Goal: Task Accomplishment & Management: Use online tool/utility

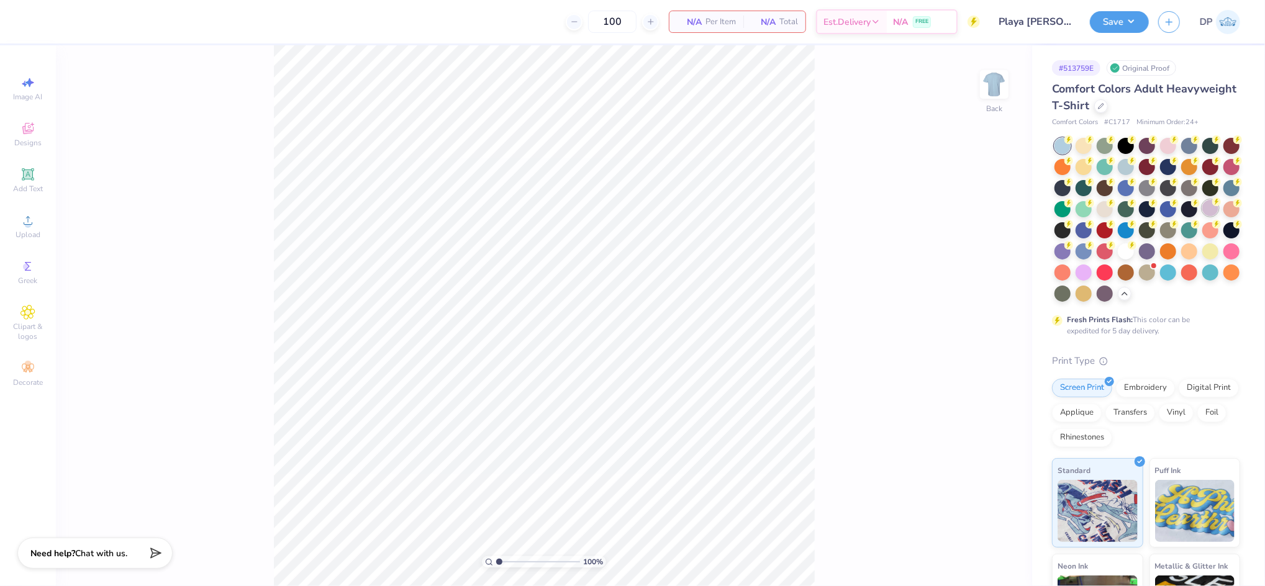
click at [1203, 216] on div at bounding box center [1211, 208] width 16 height 16
click at [1170, 147] on div at bounding box center [1168, 145] width 16 height 16
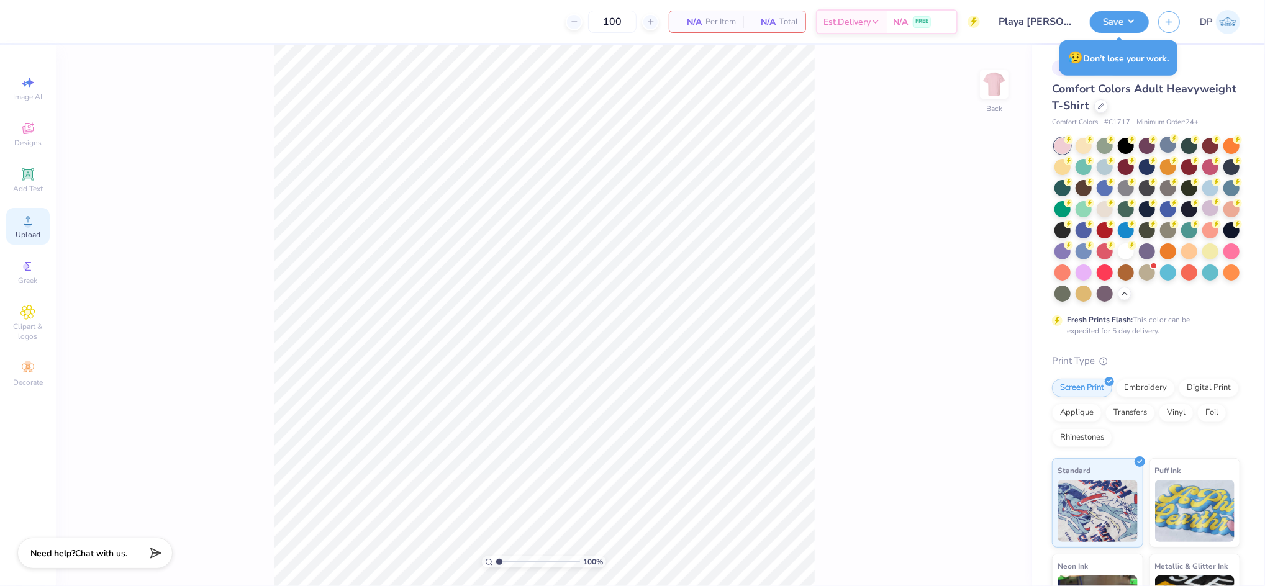
click at [25, 230] on span "Upload" at bounding box center [28, 235] width 25 height 10
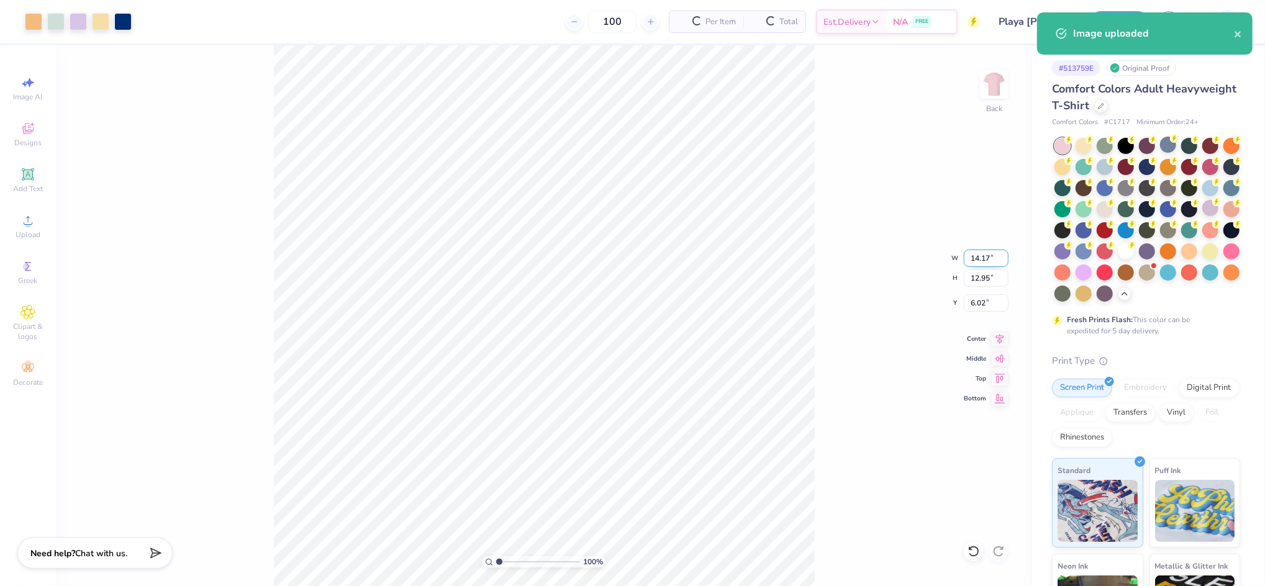
click at [976, 263] on input "14.17" at bounding box center [986, 258] width 45 height 17
type input "11.00"
type input "10.05"
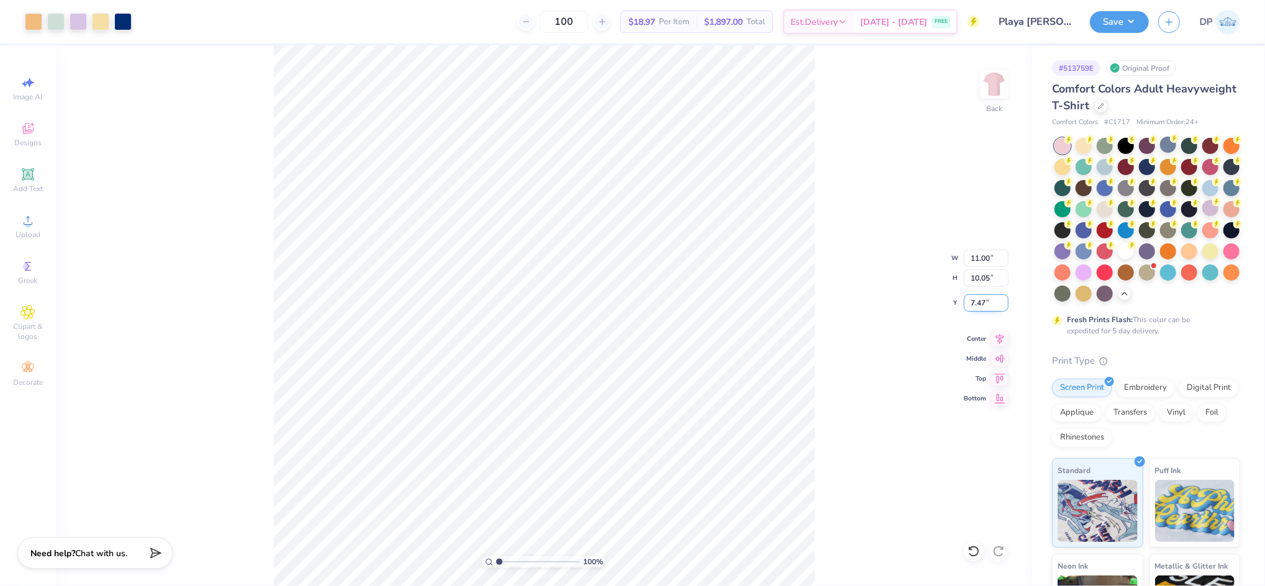
click at [981, 299] on input "7.47" at bounding box center [986, 302] width 45 height 17
type input "3.00"
click at [974, 261] on input "11.00" at bounding box center [986, 258] width 45 height 17
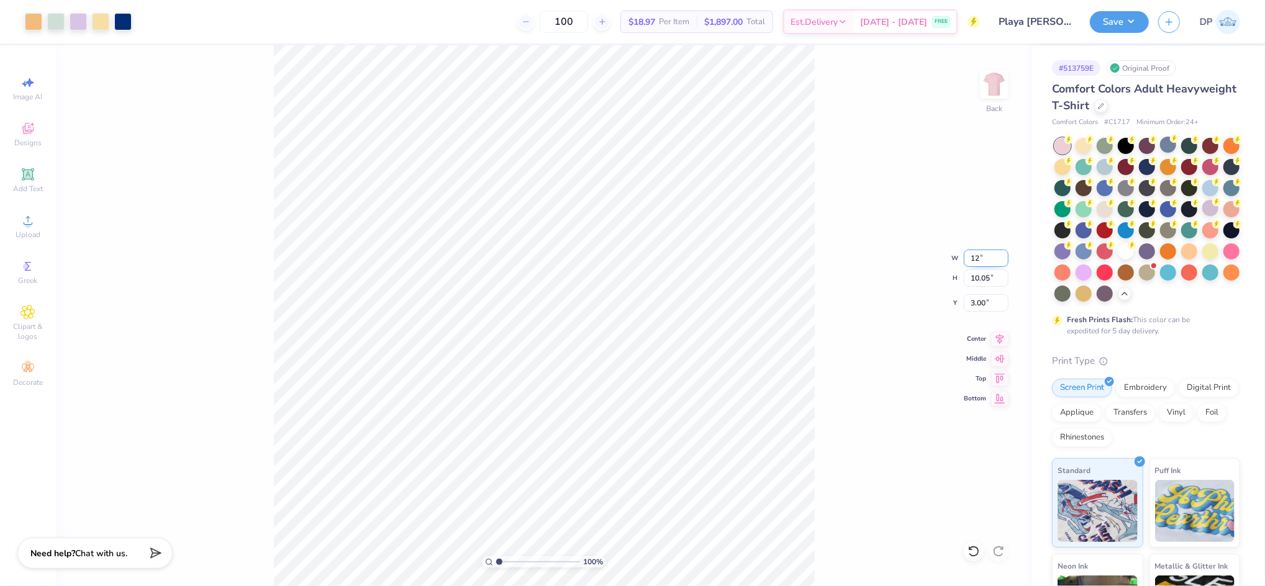
type input "12.00"
type input "10.97"
type input "2.54"
type input "1"
click at [497, 567] on input "range" at bounding box center [538, 562] width 84 height 11
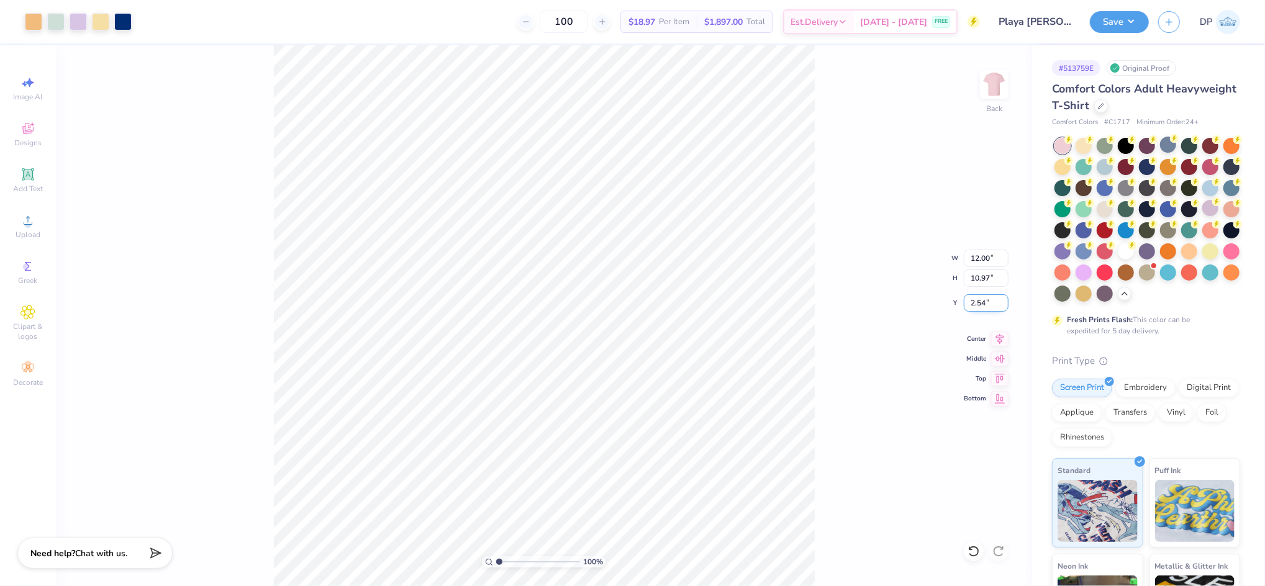
click at [970, 301] on input "2.54" at bounding box center [986, 302] width 45 height 17
type input "2.00"
click at [980, 250] on input "12.00" at bounding box center [986, 258] width 45 height 17
click at [980, 251] on input "12.00" at bounding box center [986, 258] width 45 height 17
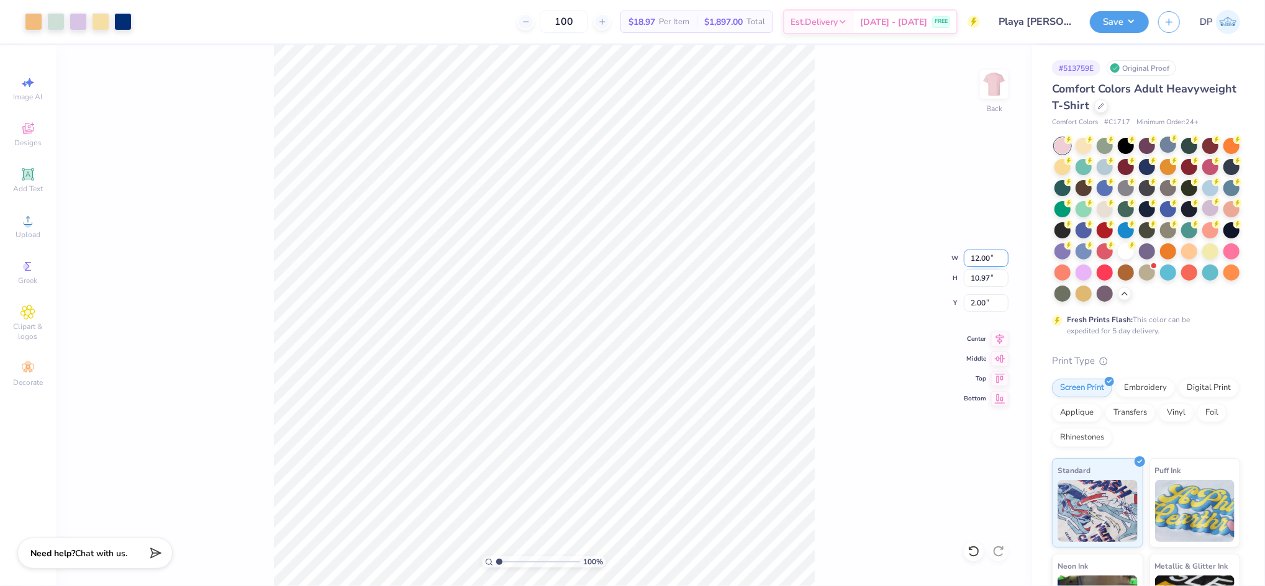
click at [980, 251] on input "12.00" at bounding box center [986, 258] width 45 height 17
type input "1.00"
type input "0.91"
type input "7.03"
click at [980, 251] on input "1.00" at bounding box center [986, 258] width 45 height 17
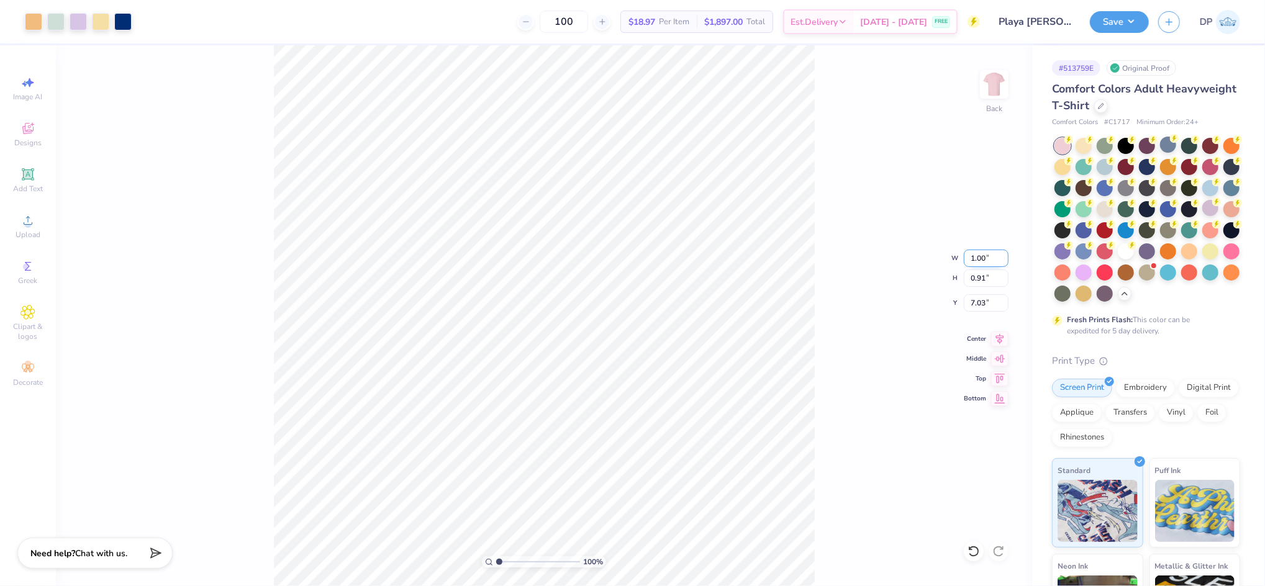
click at [980, 251] on input "1.00" at bounding box center [986, 258] width 45 height 17
type input "11.00"
type input "10.05"
click at [971, 301] on input "2.46" at bounding box center [986, 302] width 45 height 17
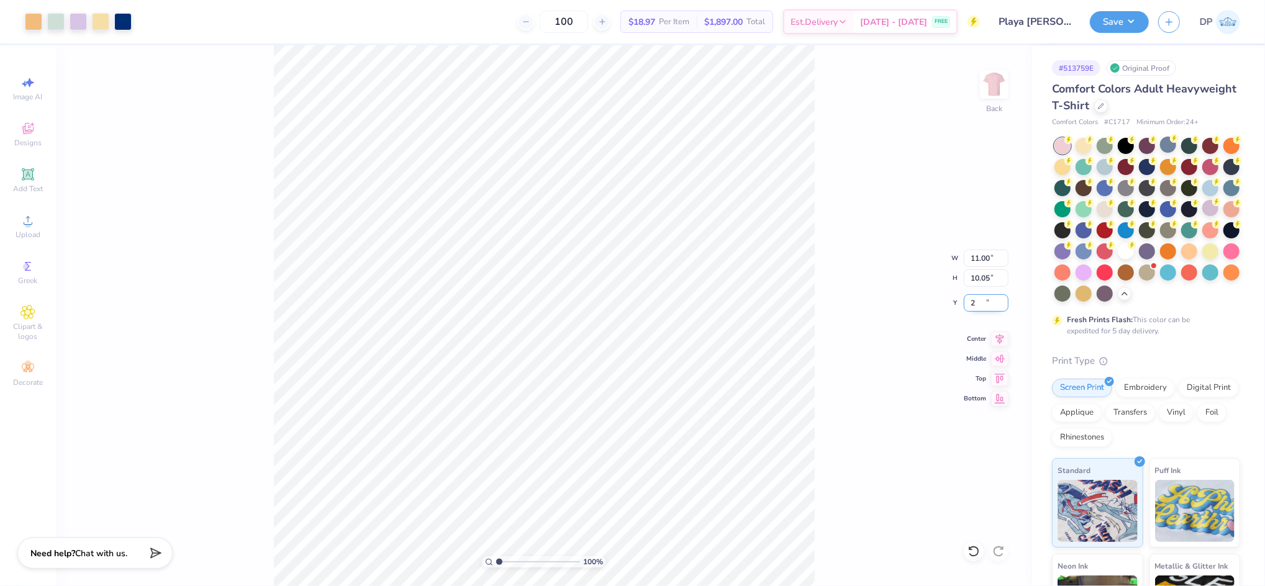
type input "2.00"
click at [502, 565] on input "range" at bounding box center [538, 562] width 84 height 11
drag, startPoint x: 502, startPoint y: 563, endPoint x: 491, endPoint y: 563, distance: 11.2
type input "1"
click at [496, 563] on input "range" at bounding box center [538, 562] width 84 height 11
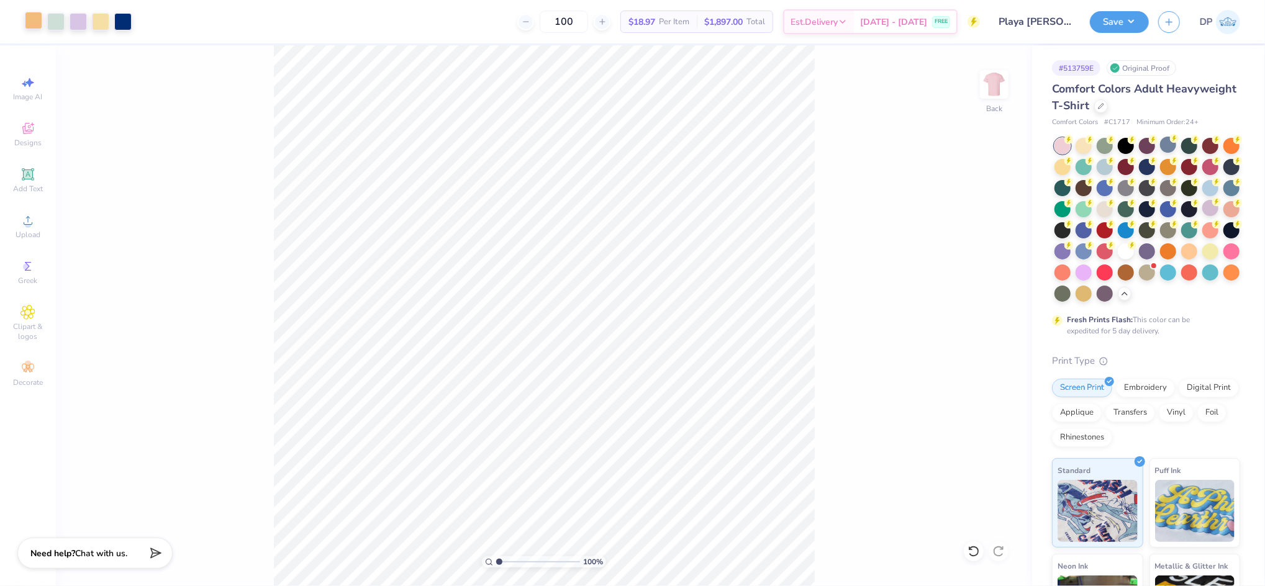
click at [38, 21] on div at bounding box center [33, 20] width 17 height 17
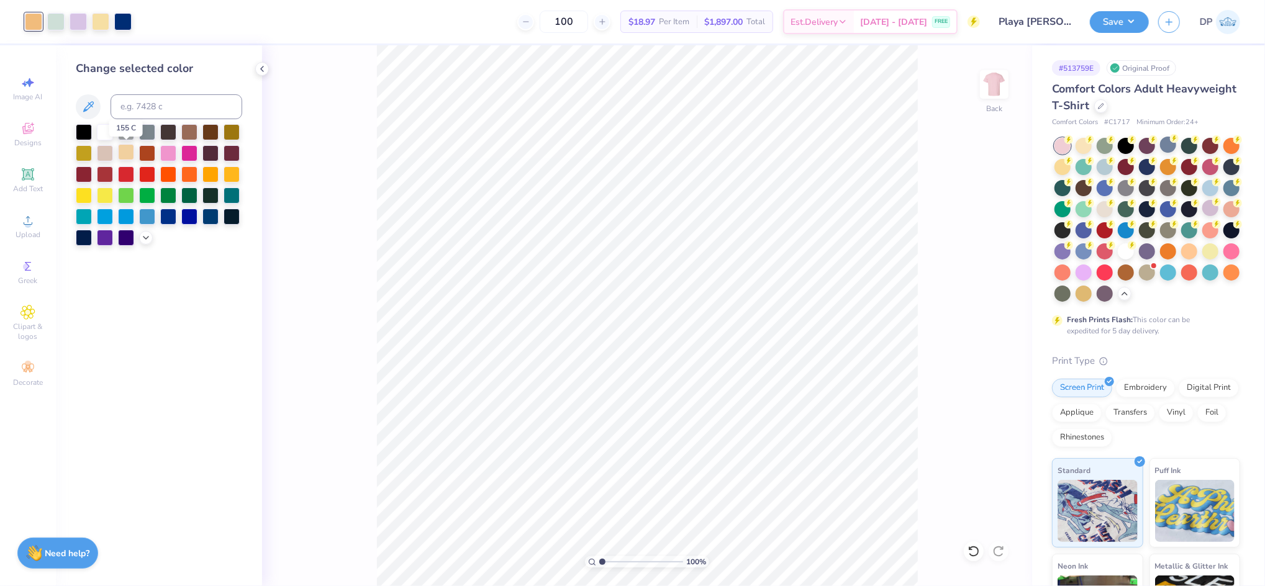
click at [126, 153] on div at bounding box center [126, 152] width 16 height 16
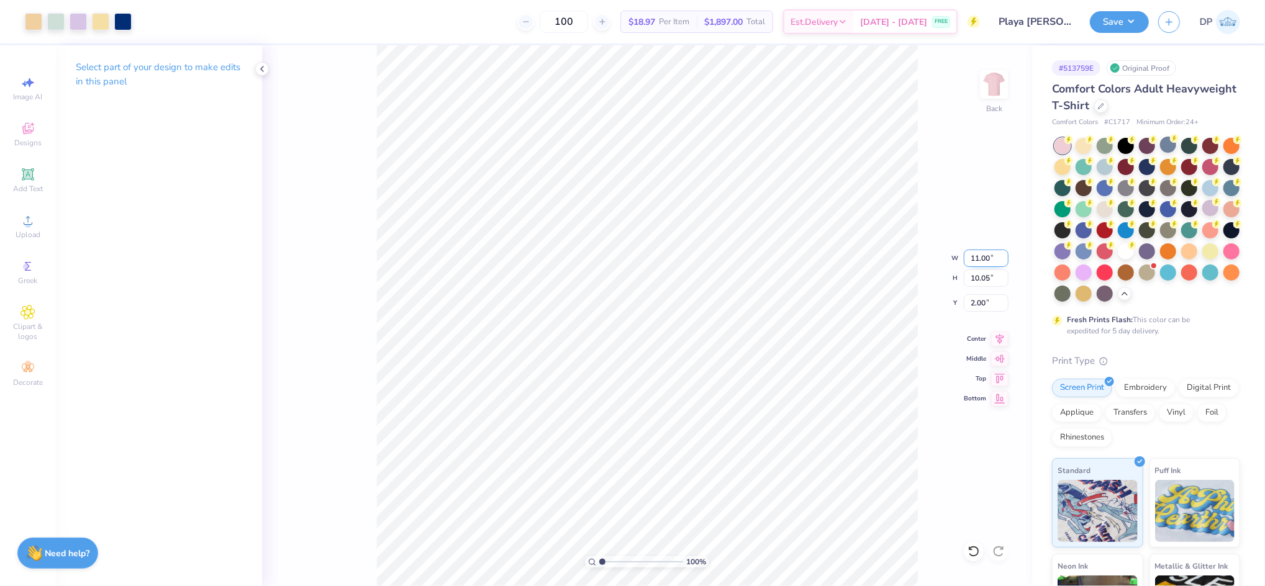
click at [976, 255] on input "11.00" at bounding box center [986, 258] width 45 height 17
type input "10.50"
type input "9.60"
click at [980, 301] on input "2.23" at bounding box center [986, 302] width 45 height 17
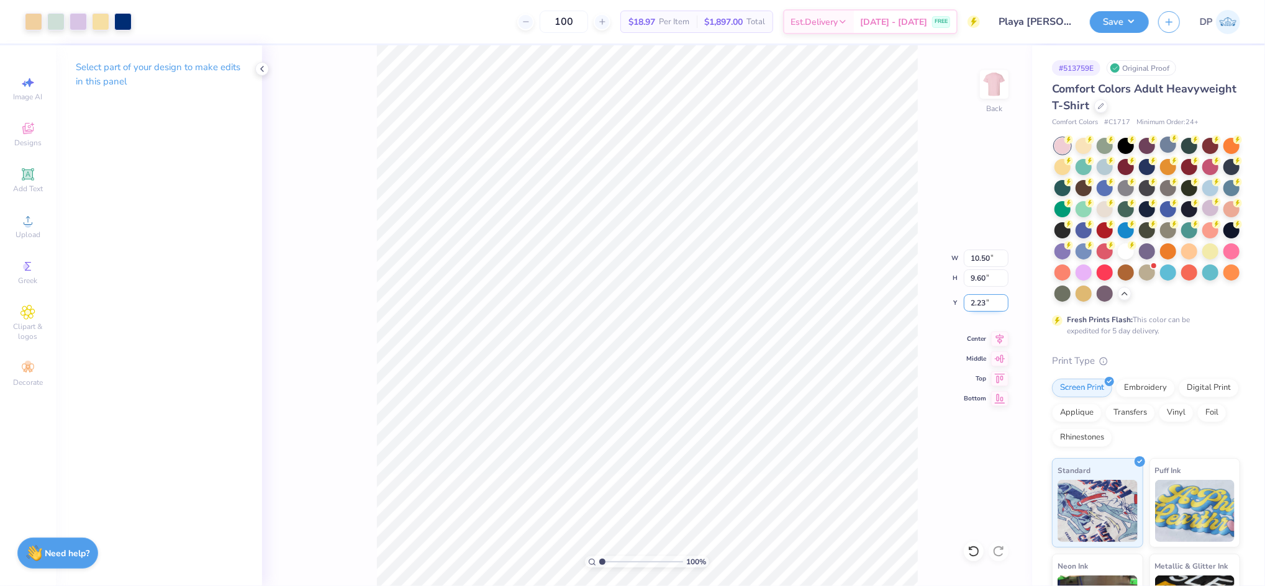
click at [980, 301] on input "2.23" at bounding box center [986, 302] width 45 height 17
type input "2.00"
click at [601, 562] on input "range" at bounding box center [641, 562] width 84 height 11
click at [601, 564] on input "range" at bounding box center [641, 562] width 84 height 11
drag, startPoint x: 603, startPoint y: 558, endPoint x: 594, endPoint y: 558, distance: 8.7
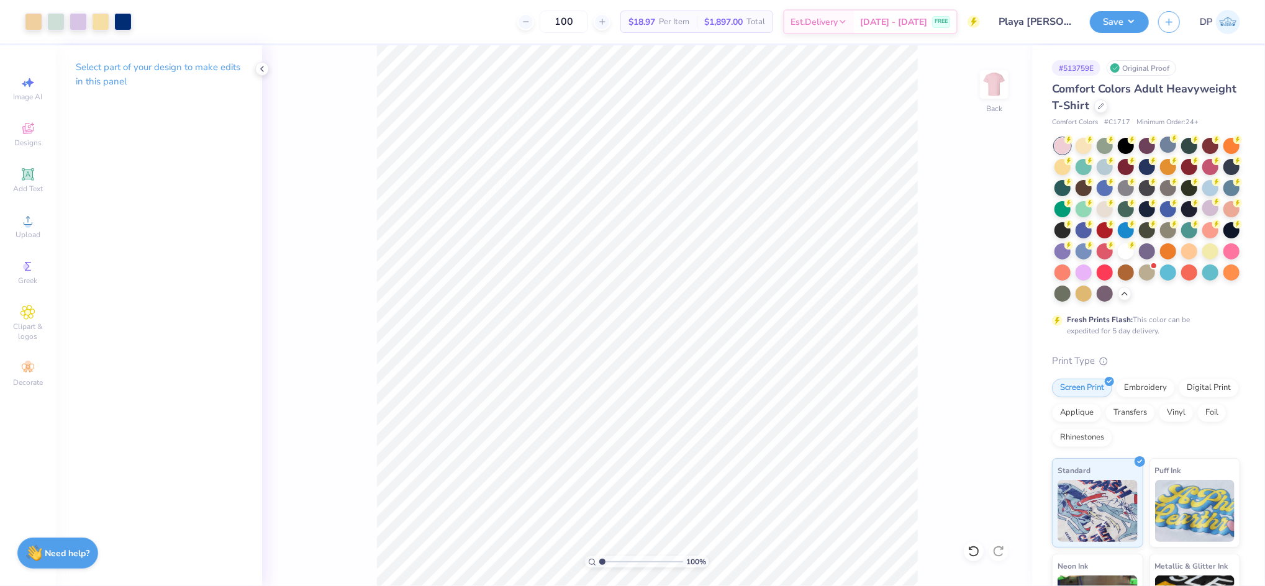
click at [599, 558] on input "range" at bounding box center [641, 562] width 84 height 11
type input "1.75"
click at [609, 561] on input "range" at bounding box center [641, 562] width 84 height 11
click at [33, 178] on icon at bounding box center [28, 174] width 12 height 12
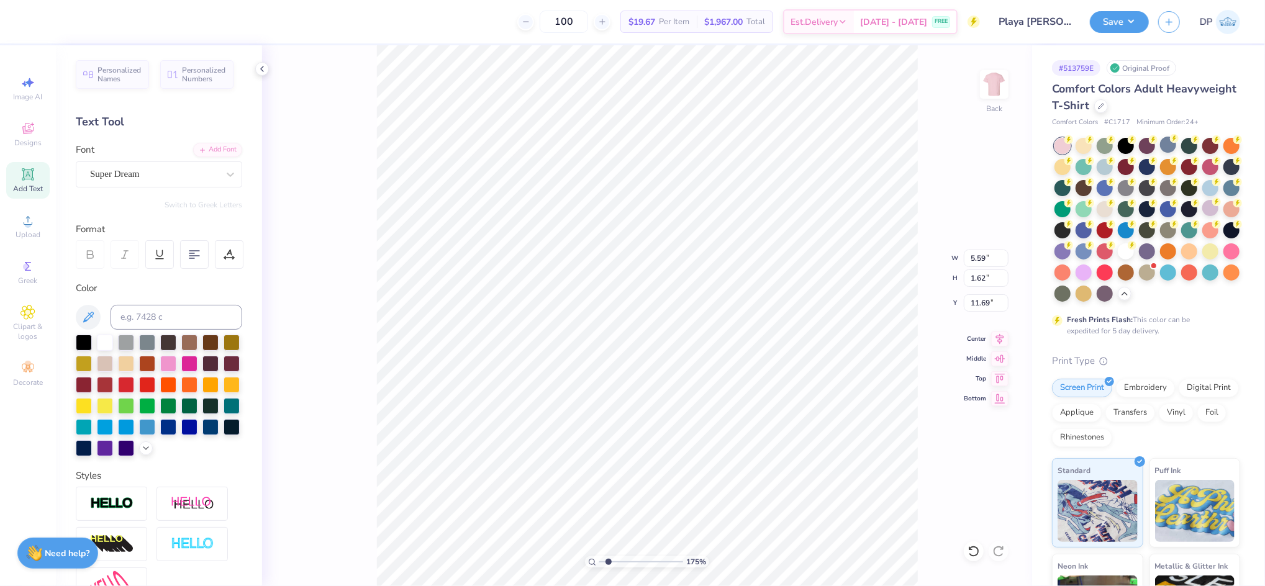
type input "3.68"
type input "1.07"
type input "13.50"
type textarea "Riviera Maya"
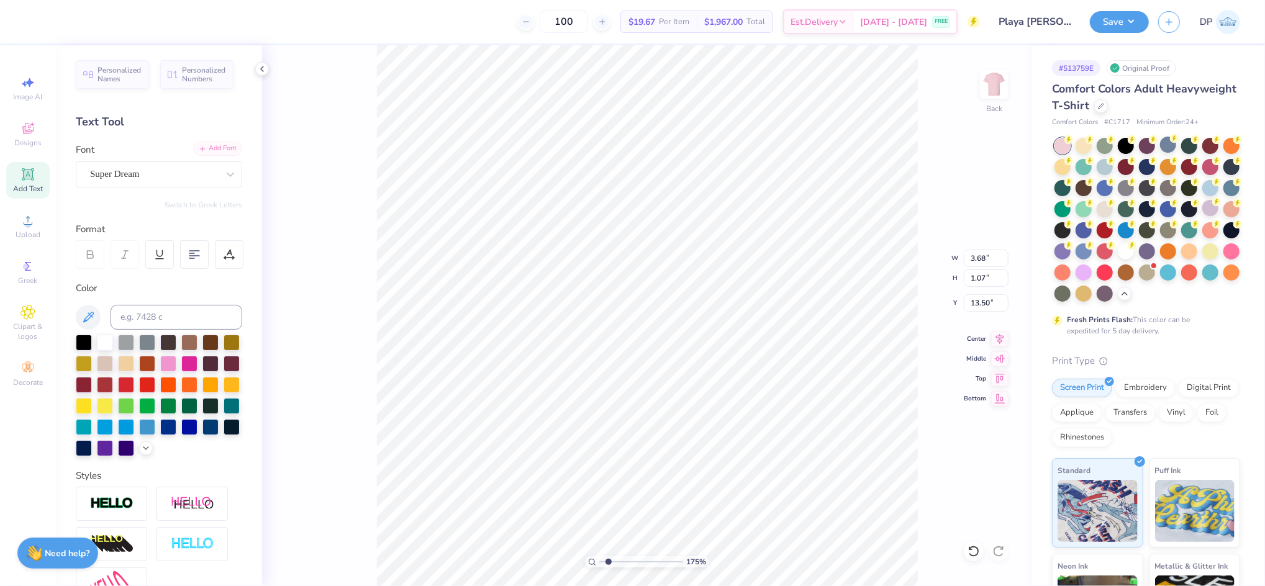
click at [203, 147] on div "Add Font" at bounding box center [217, 149] width 49 height 14
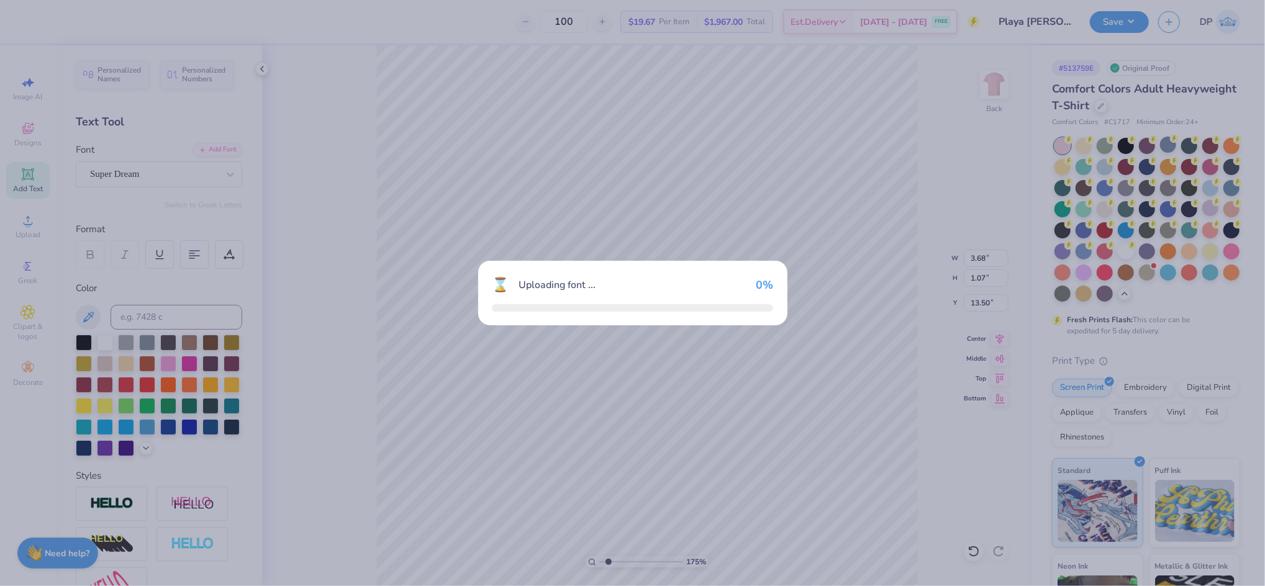
type input "8.64"
type input "1.29"
type input "13.39"
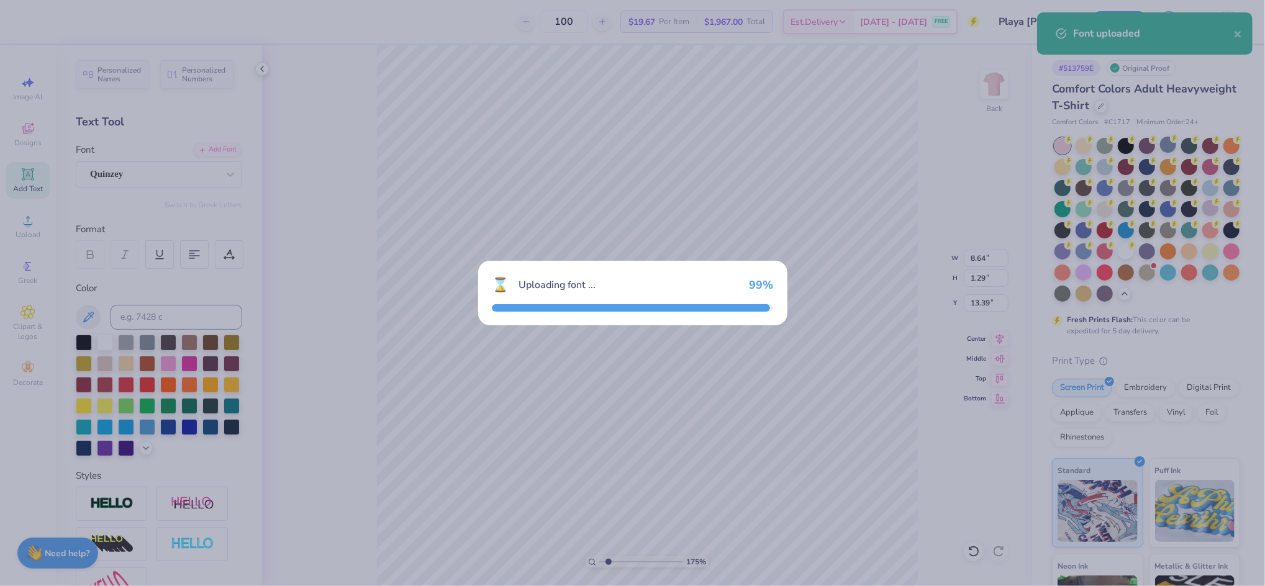
type input "7.70"
type input "1.85"
type input "13.11"
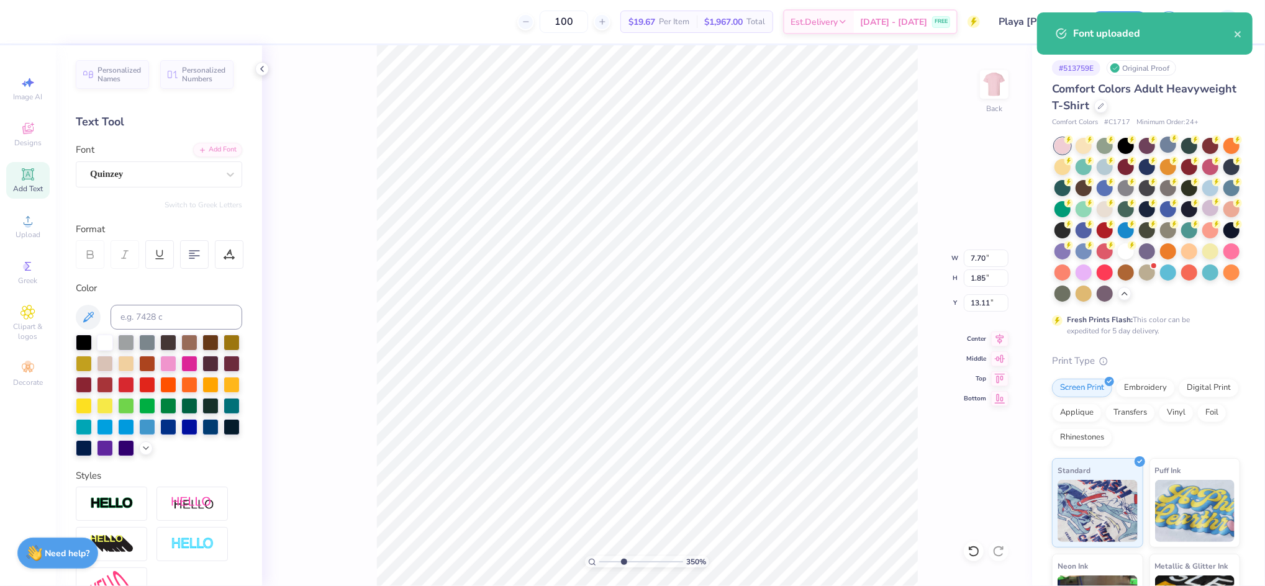
drag, startPoint x: 610, startPoint y: 563, endPoint x: 623, endPoint y: 563, distance: 13.0
type input "3.5"
click at [623, 563] on input "range" at bounding box center [641, 562] width 84 height 11
type input "3.75"
type input "0.90"
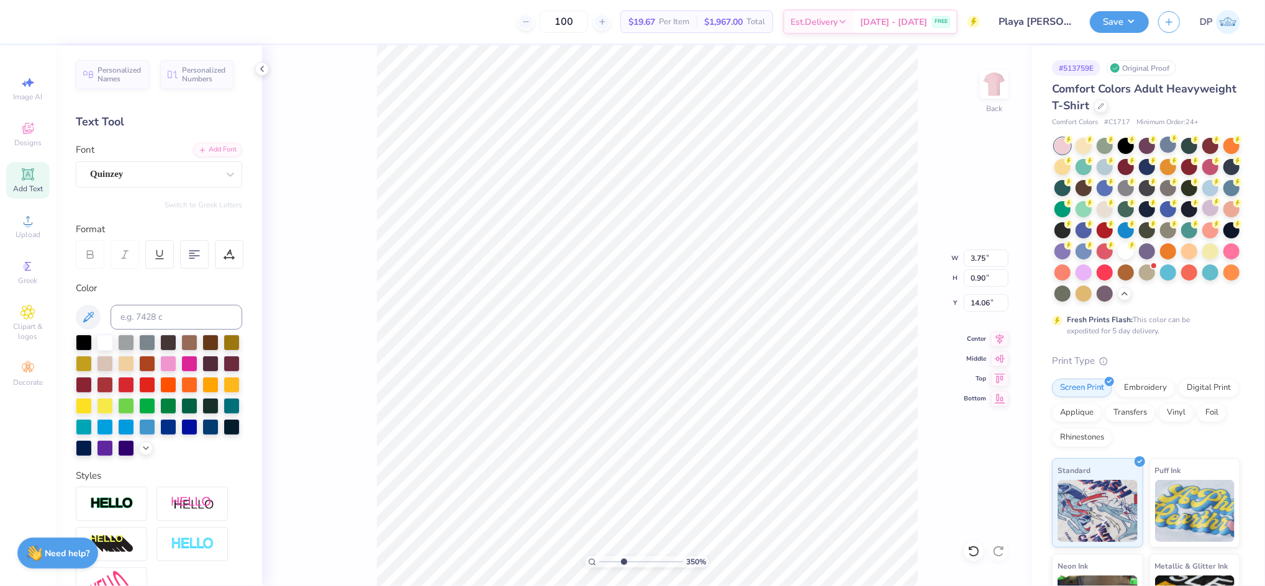
type input "10.70"
type input "3.98"
type input "0.96"
type input "10.64"
type input "3.93"
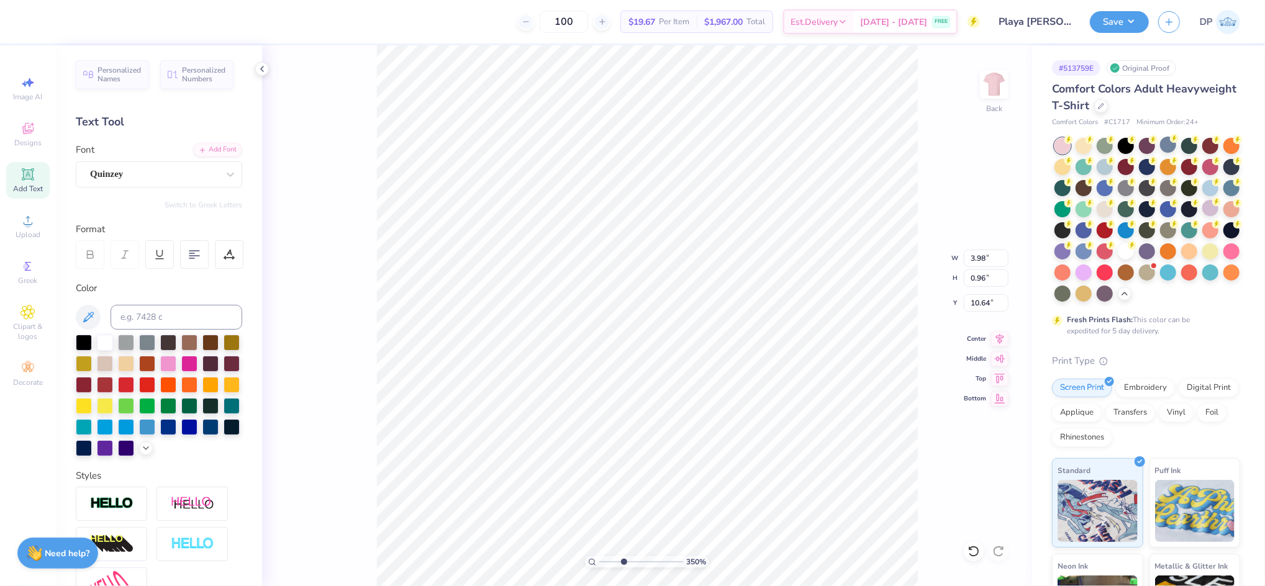
type input "0.94"
type input "10.65"
click at [36, 188] on span "Add Text" at bounding box center [28, 189] width 30 height 10
click at [198, 359] on div at bounding box center [189, 363] width 16 height 16
type input "2.65"
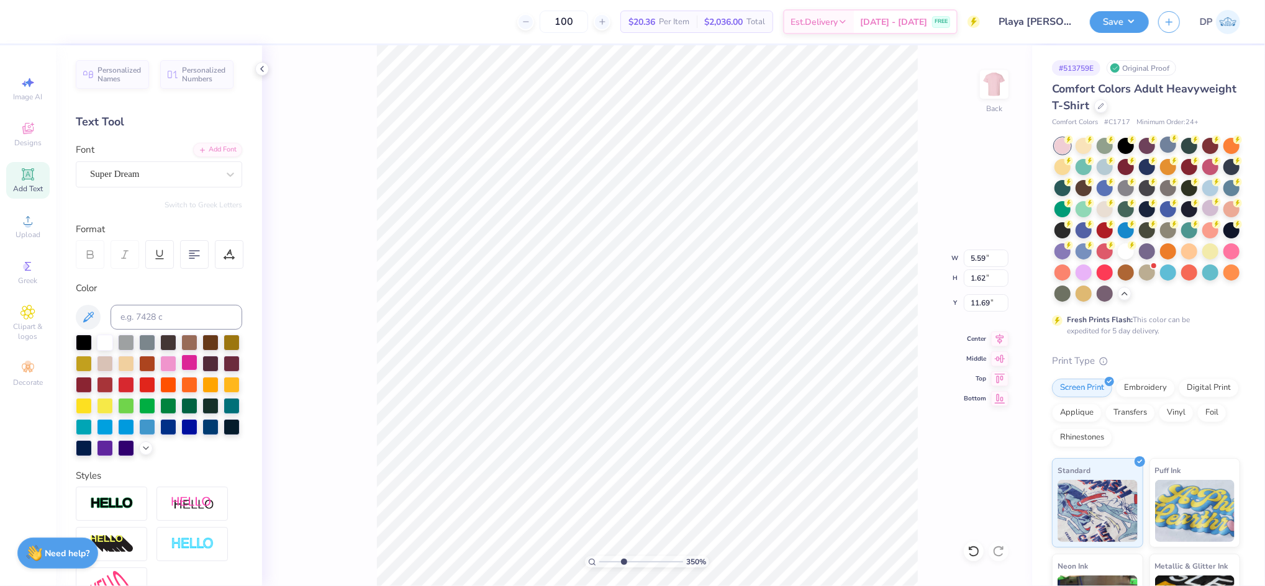
type input "0.77"
type input "12.54"
paste textarea "GIRLS"
type textarea "GIRLS"
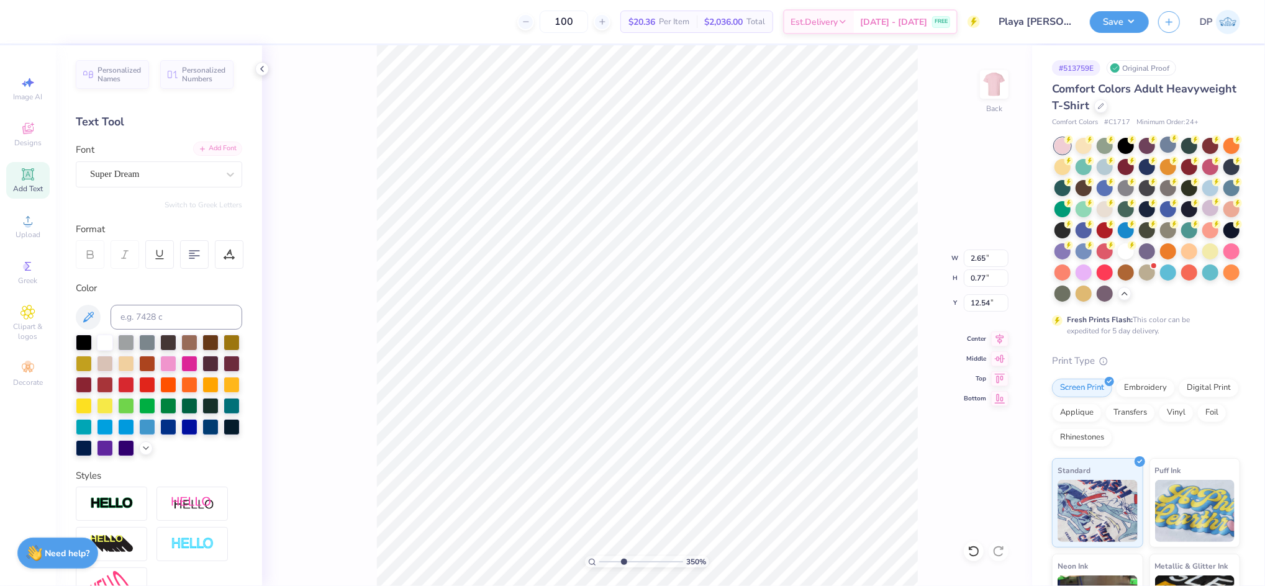
click at [211, 143] on div "Add Font" at bounding box center [217, 149] width 49 height 14
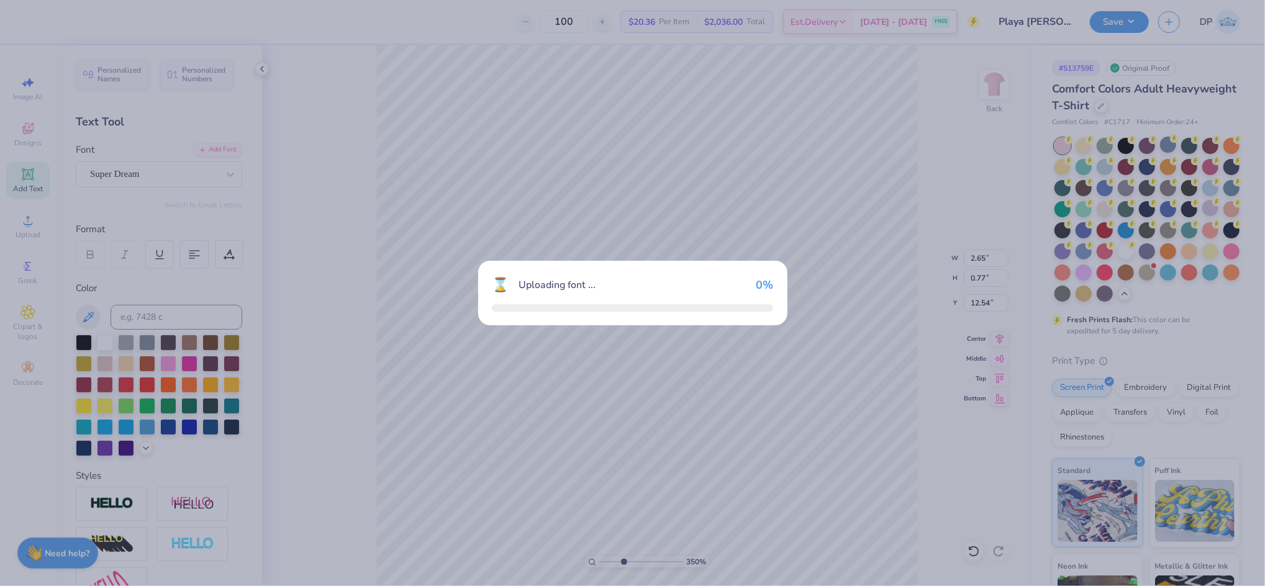
type input "2.97"
type input "0.80"
type input "12.53"
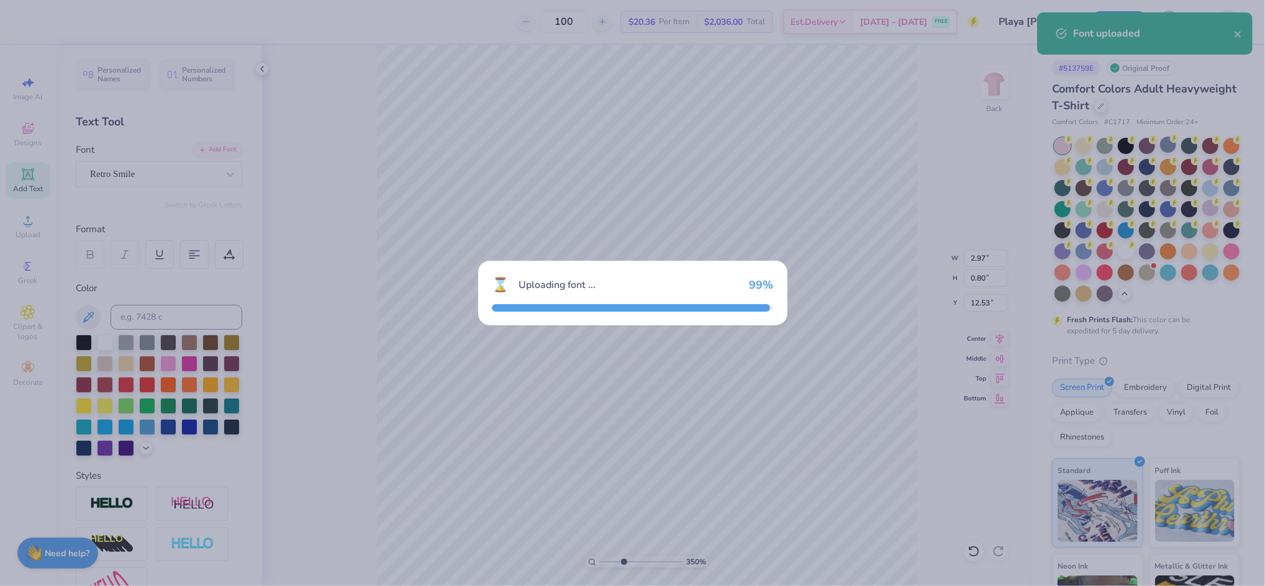
type input "2.87"
type input "0.82"
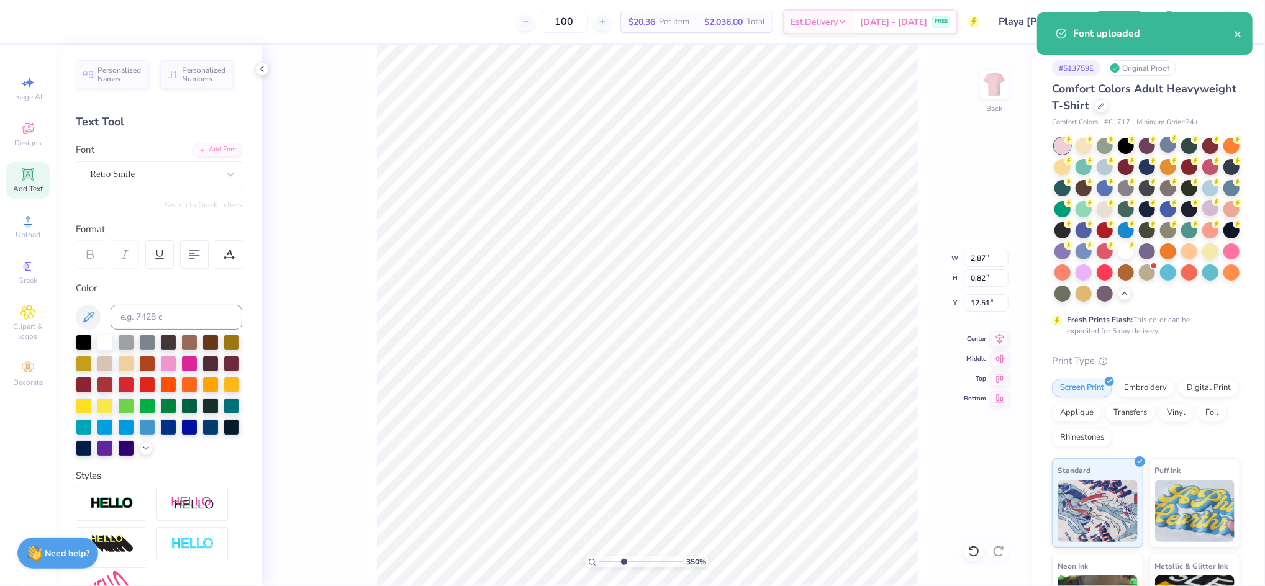
type input "6.66"
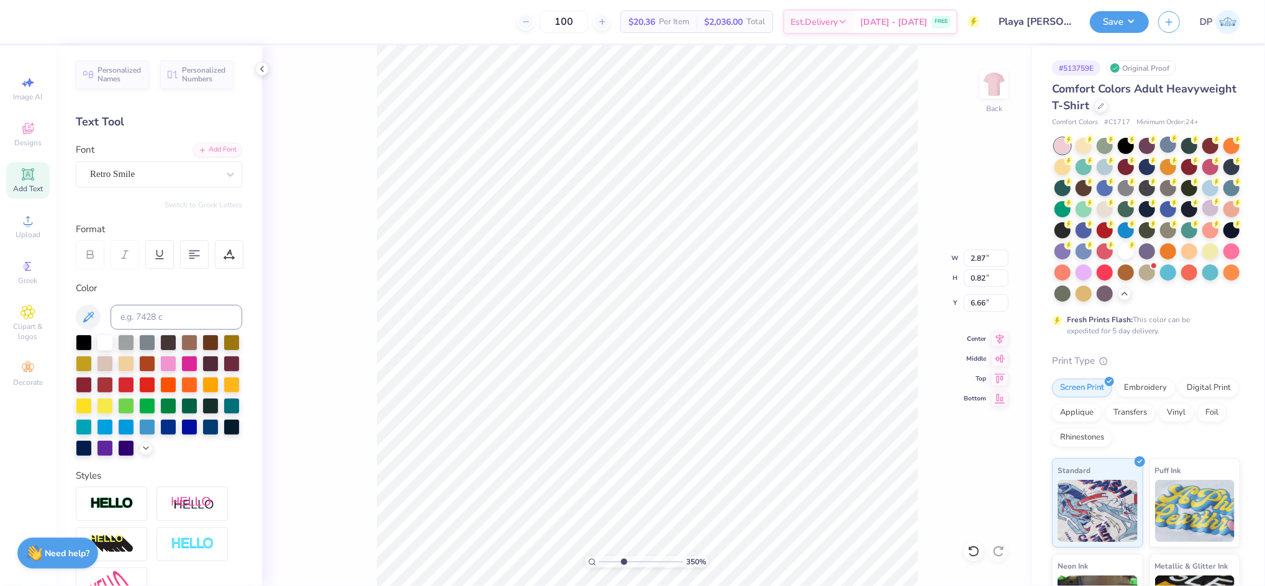
type input "6.37"
type input "1.83"
type input "6.52"
type input "6.15"
type input "1.77"
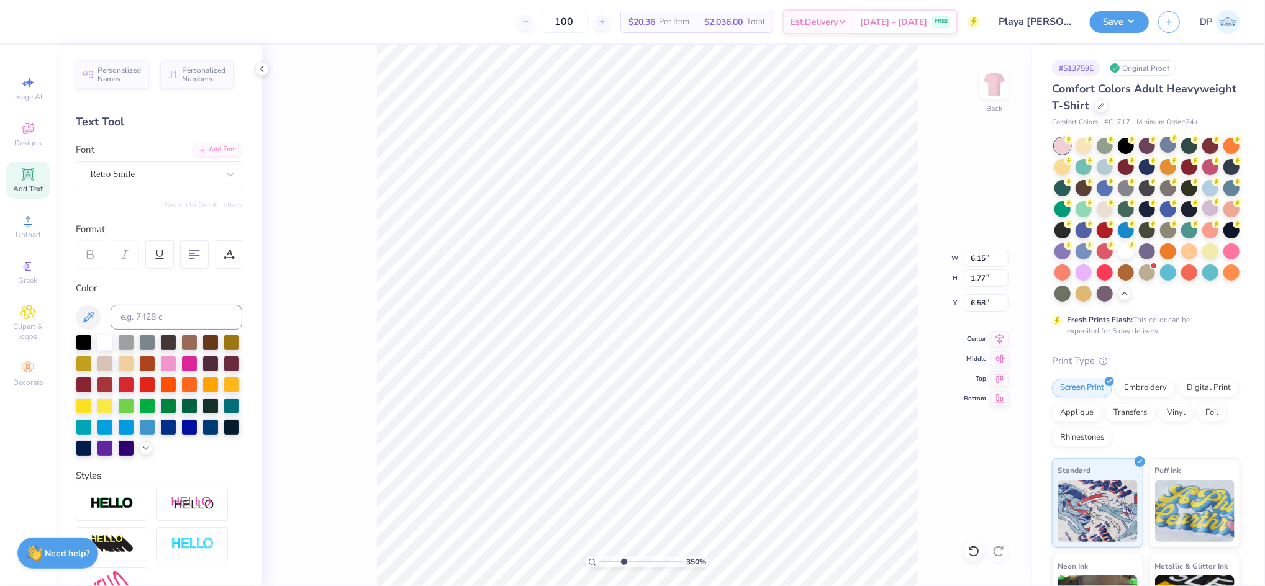
type input "9.14"
type input "2.94"
type input "0.84"
type textarea "JUST WANNA"
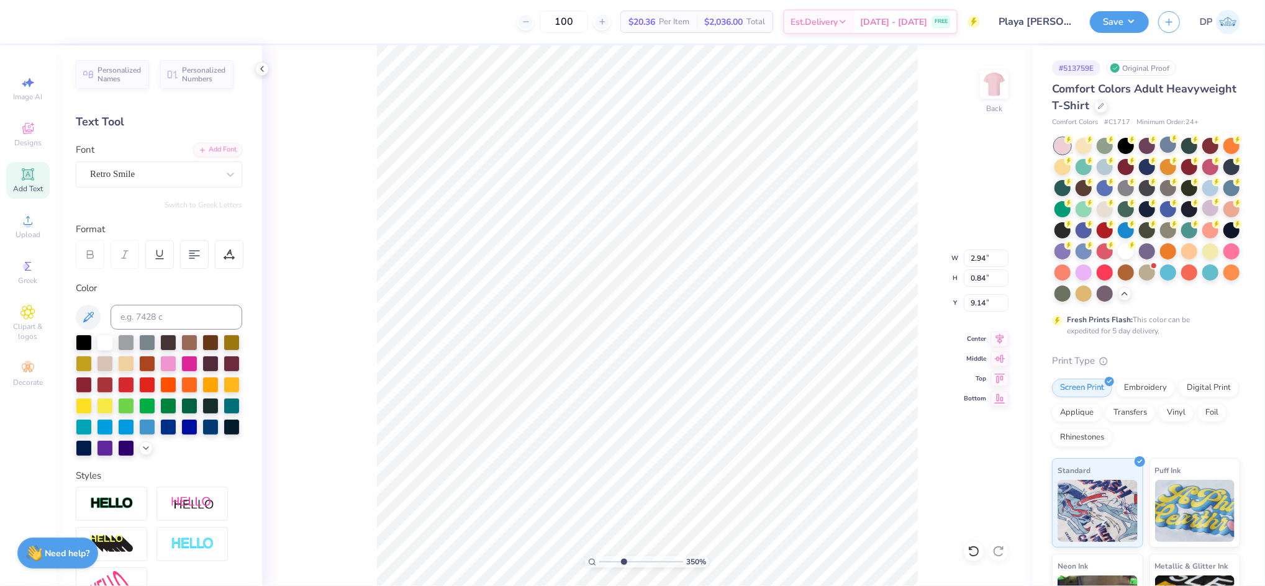
scroll to position [14, 3]
type input "8.49"
type input "6.52"
type input "0.82"
type input "8.51"
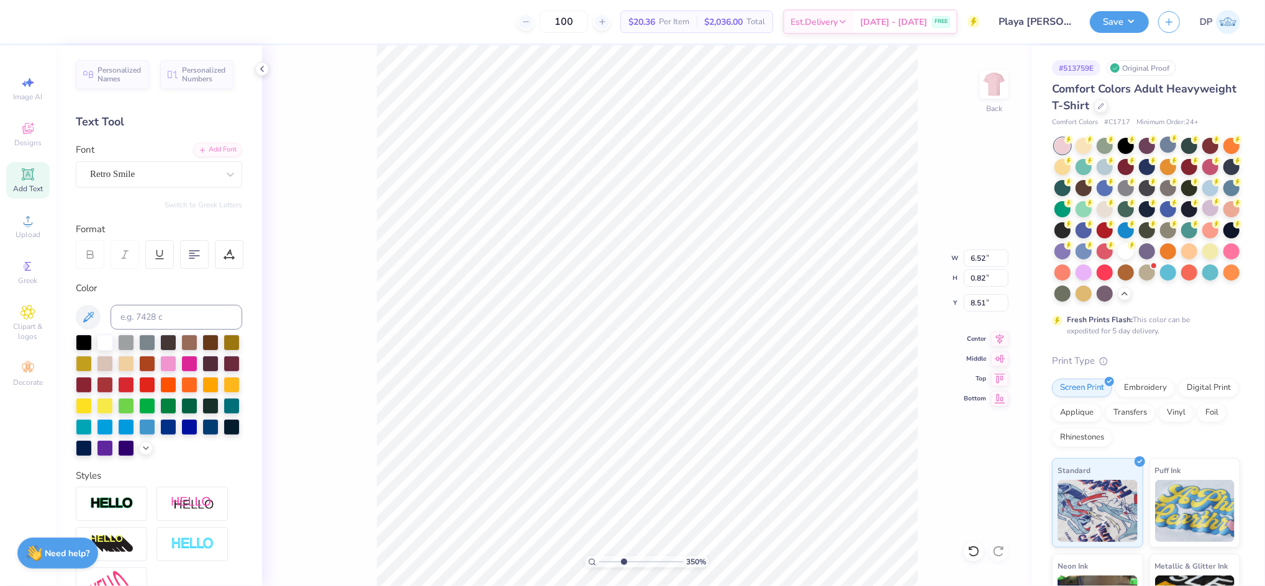
type input "6.08"
type input "0.77"
type input "8.59"
drag, startPoint x: 623, startPoint y: 561, endPoint x: 636, endPoint y: 563, distance: 13.2
type input "5.01"
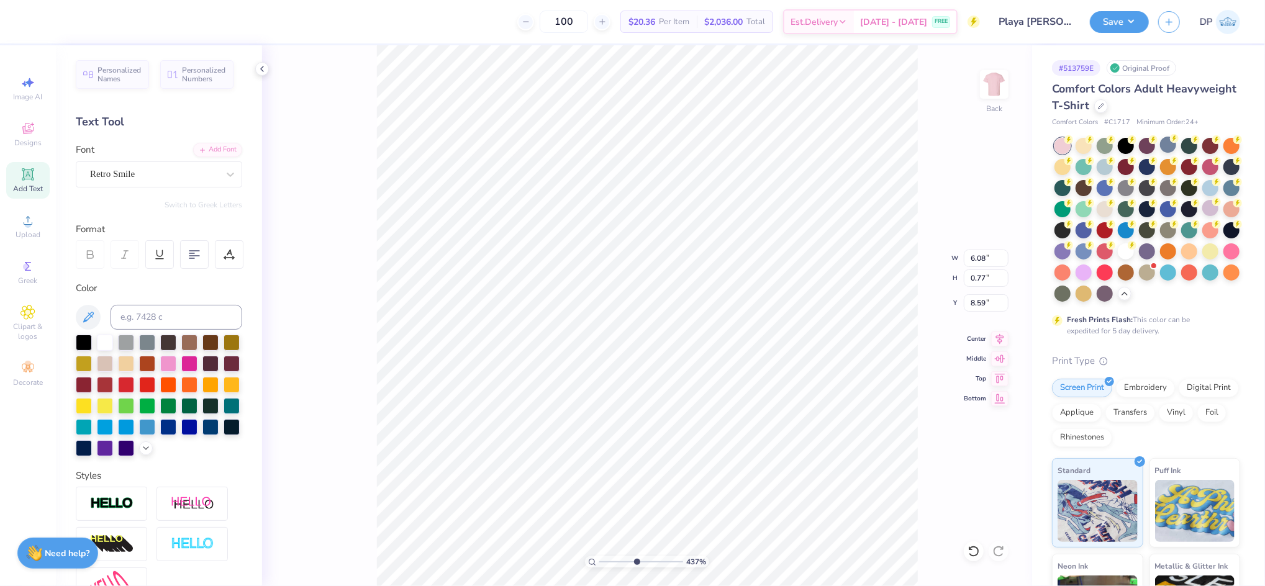
click at [636, 563] on input "range" at bounding box center [641, 562] width 84 height 11
type input "8.57"
drag, startPoint x: 635, startPoint y: 562, endPoint x: 629, endPoint y: 565, distance: 7.2
type input "4.14"
click at [629, 565] on input "range" at bounding box center [641, 562] width 84 height 11
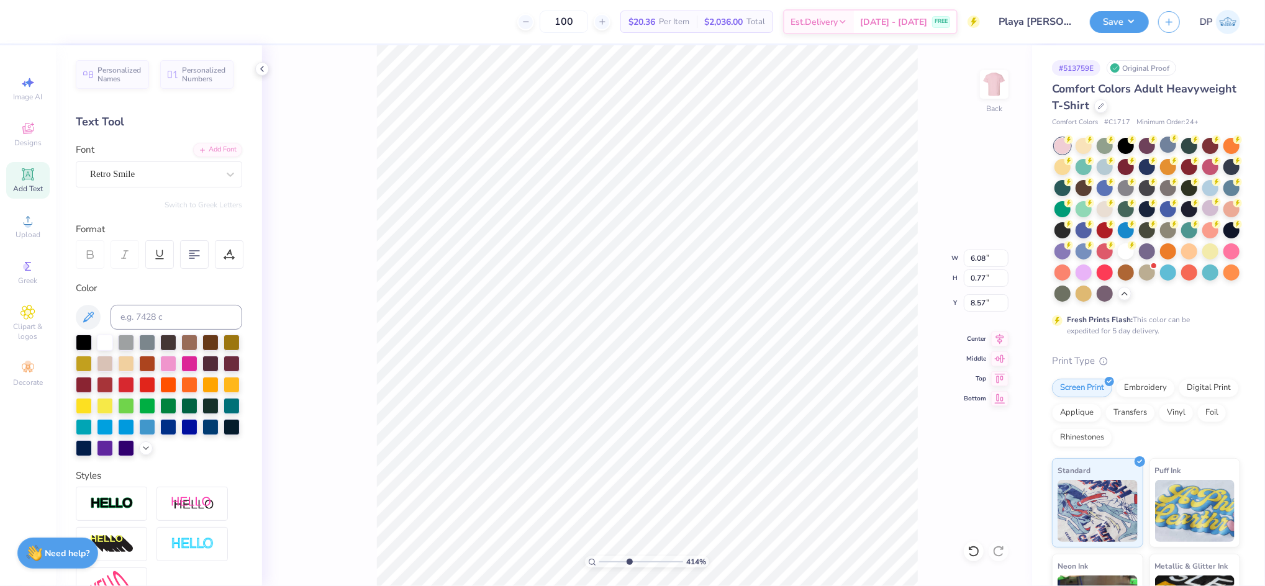
type input "6.12"
type input "0.78"
type input "6.16"
type input "9.71"
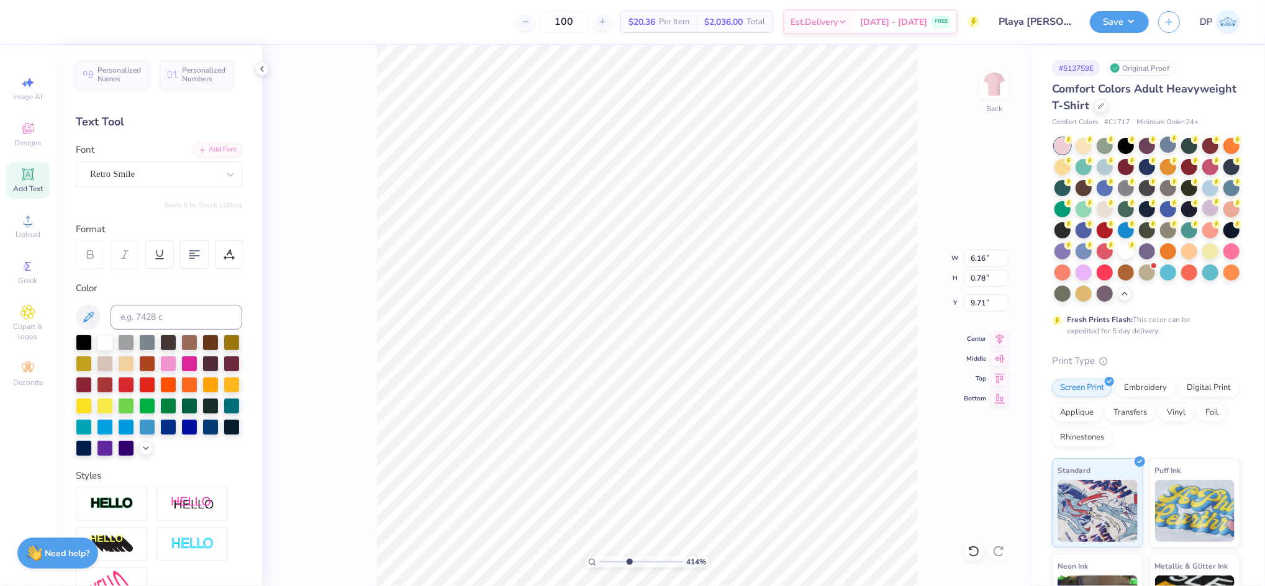
paste textarea "WEEKEND"
type textarea "WEEKEND"
type input "9.54"
type input "6.16"
type input "1.01"
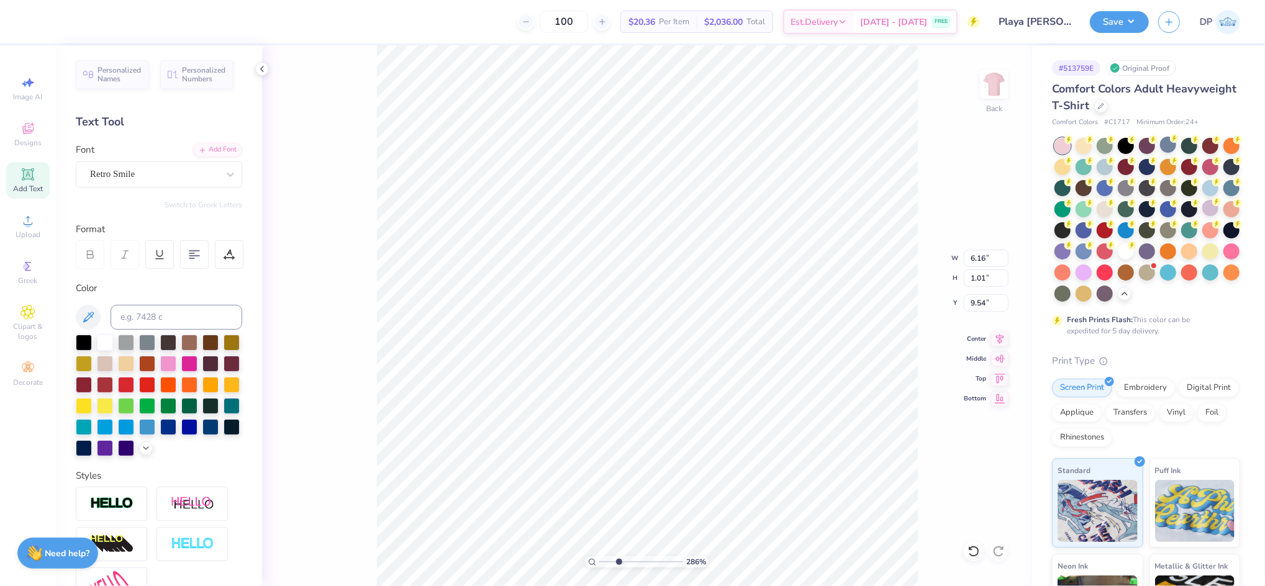
click at [619, 568] on input "range" at bounding box center [641, 562] width 84 height 11
drag, startPoint x: 609, startPoint y: 568, endPoint x: 614, endPoint y: 558, distance: 11.1
click at [611, 568] on input "range" at bounding box center [641, 562] width 84 height 11
type input "1.99"
type input "3.93"
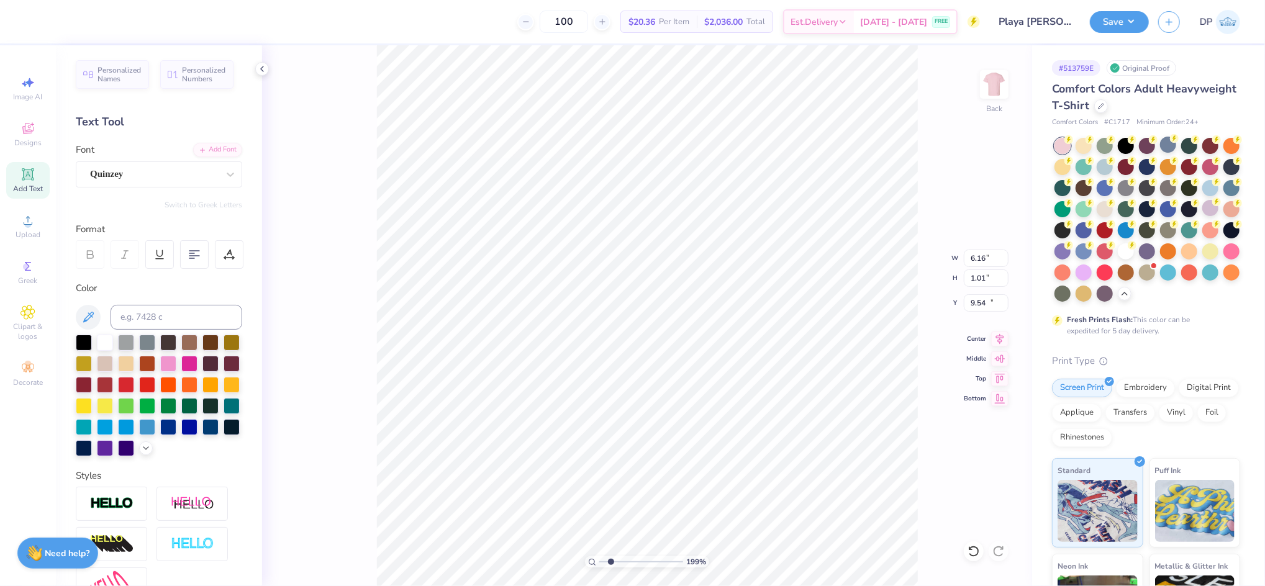
type input "0.94"
type input "10.65"
type input "6.16"
type input "2.06"
type input "9.54"
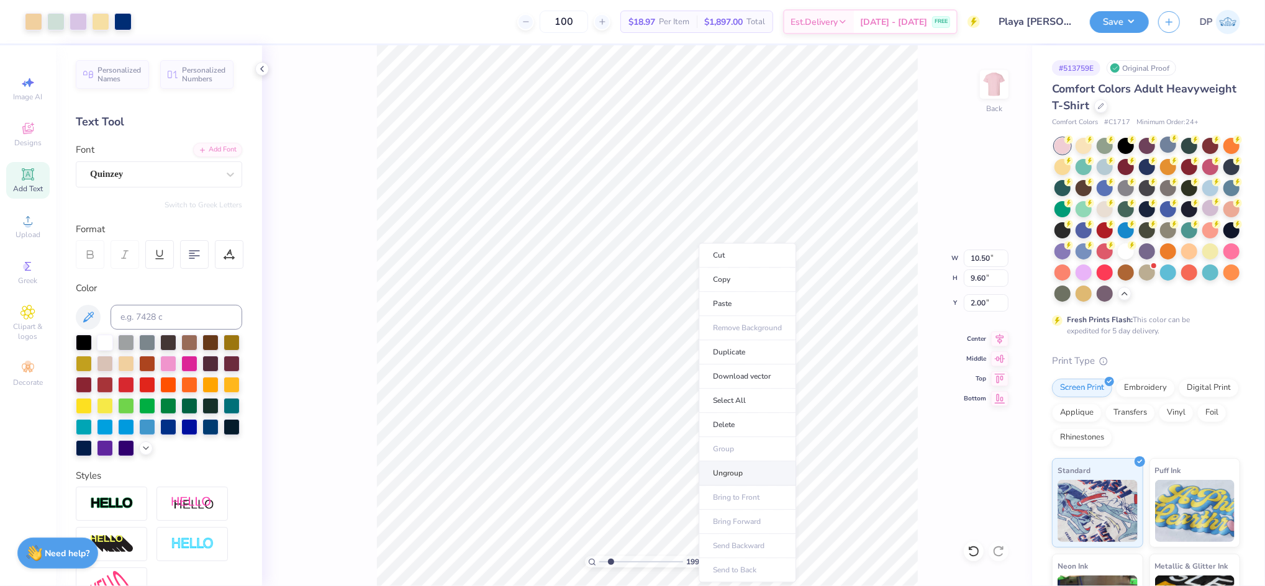
click at [723, 472] on li "Ungroup" at bounding box center [748, 474] width 98 height 24
click at [637, 427] on div "199 % Back" at bounding box center [647, 315] width 770 height 541
click at [534, 452] on li "Group" at bounding box center [542, 449] width 98 height 24
type input "6.17"
type input "5.02"
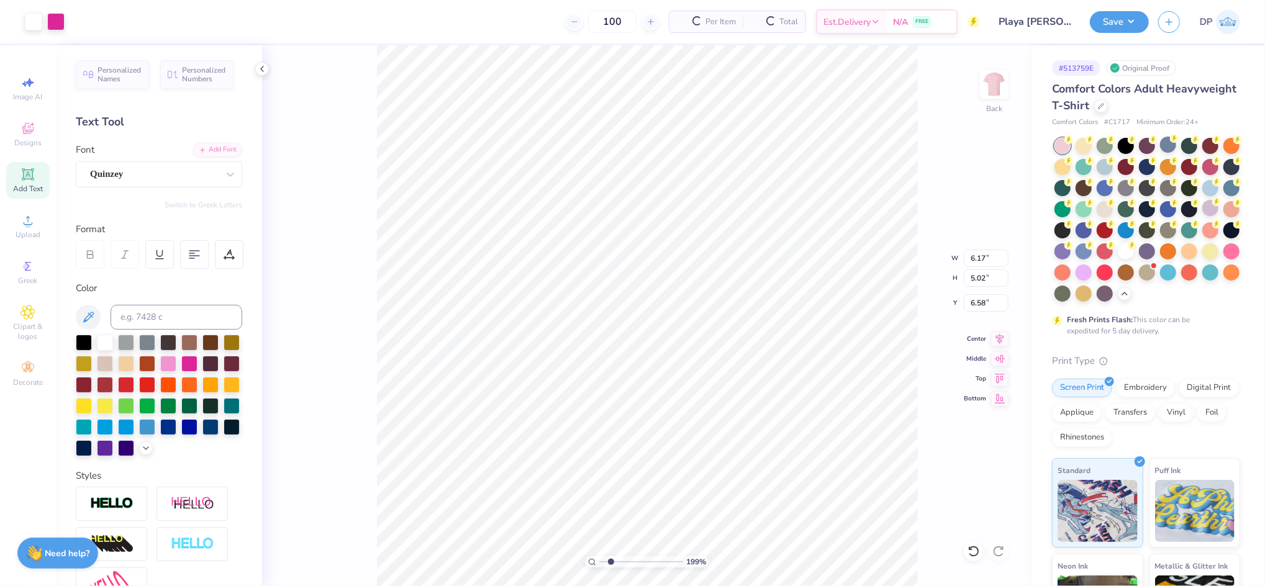
type input "6.58"
click at [148, 311] on input at bounding box center [177, 317] width 132 height 25
type input "288"
type input "6.15"
type input "1.77"
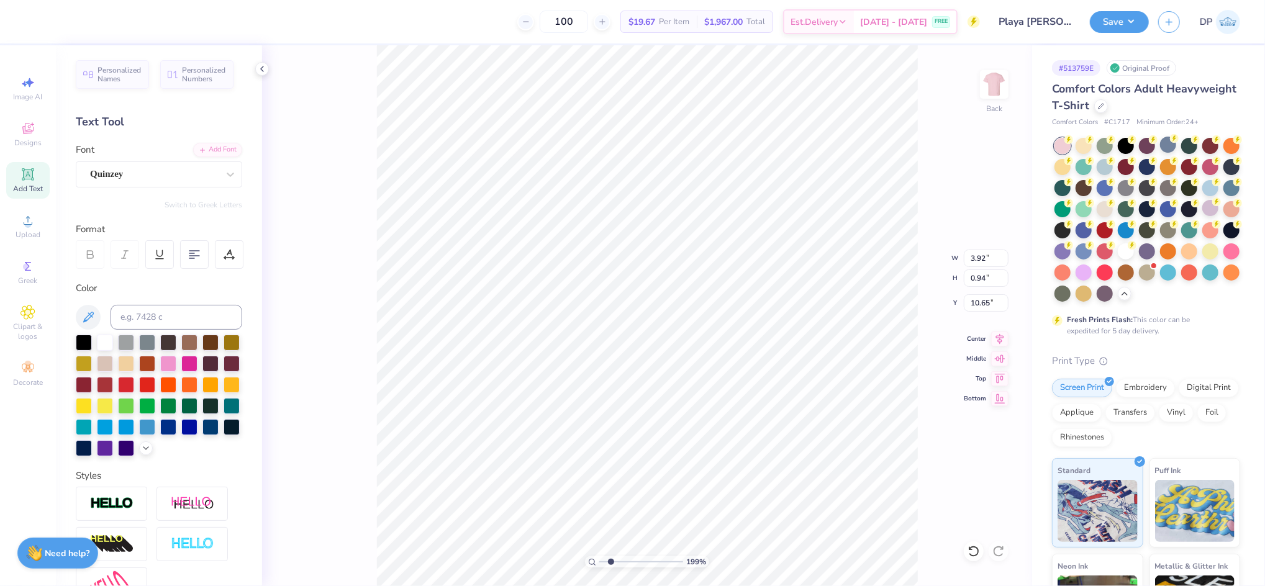
type input "6.58"
type input "6.16"
type input "2.77"
click at [652, 445] on li "Group" at bounding box center [665, 449] width 98 height 24
type input "10.50"
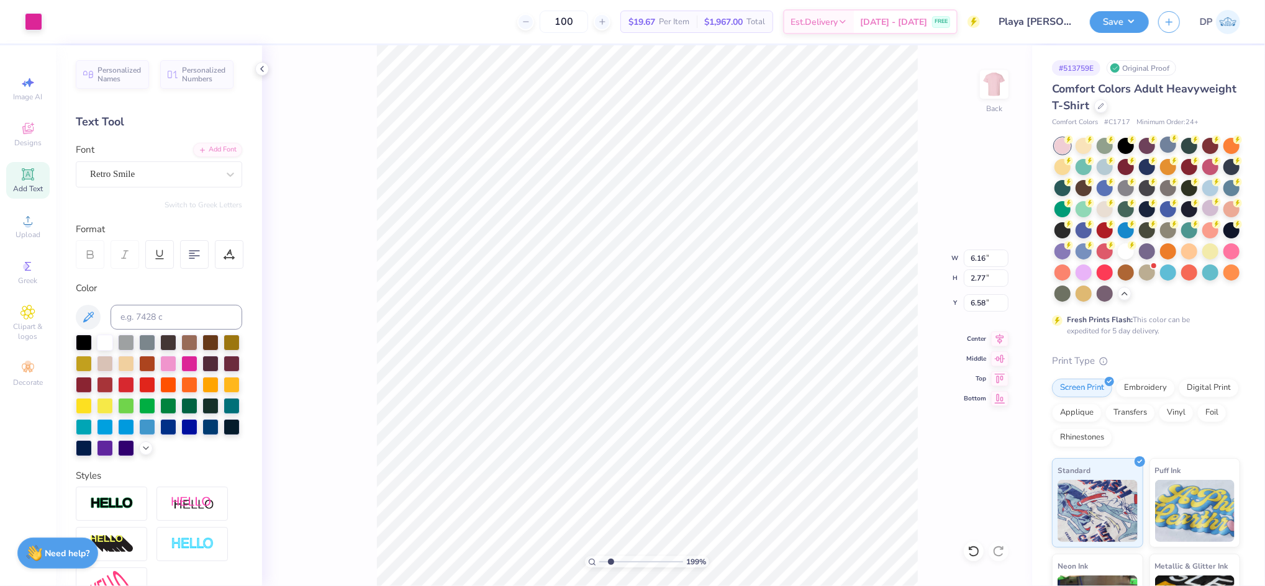
type input "9.60"
type input "2.00"
click at [39, 16] on div at bounding box center [33, 20] width 17 height 17
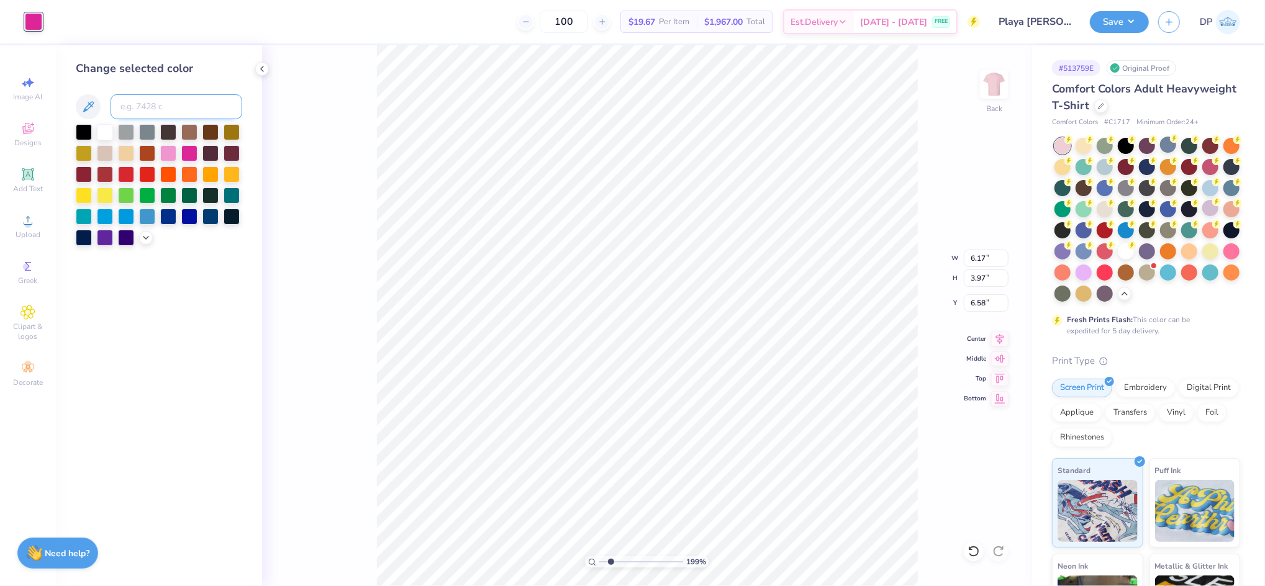
click at [158, 106] on input at bounding box center [177, 106] width 132 height 25
type input "7401"
click at [289, 211] on div "199 % Back W 6.17 6.17 " H 3.97 3.97 " Y 6.58 6.58 " Center Middle Top Bottom" at bounding box center [647, 315] width 770 height 541
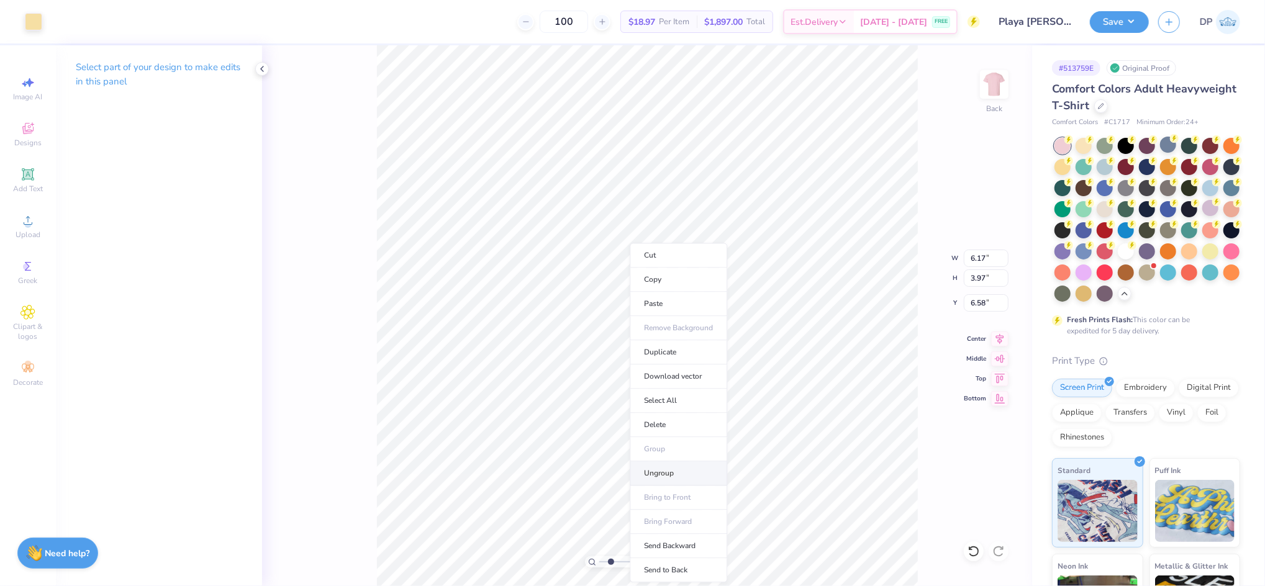
click at [662, 468] on li "Ungroup" at bounding box center [679, 474] width 98 height 24
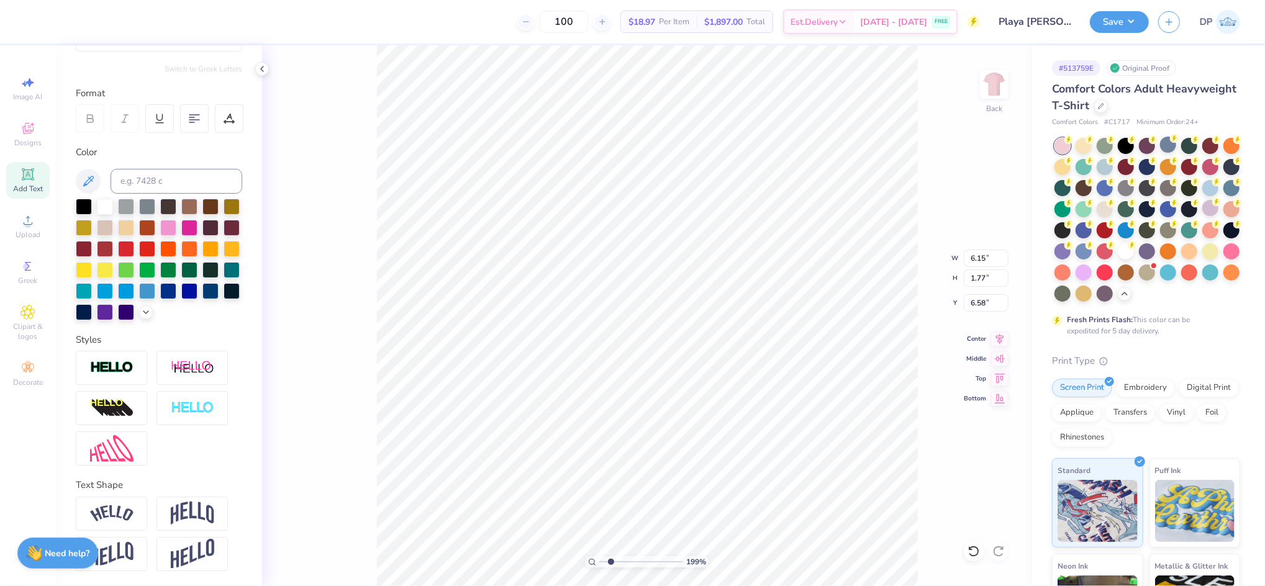
scroll to position [157, 0]
click at [125, 370] on img at bounding box center [111, 368] width 43 height 14
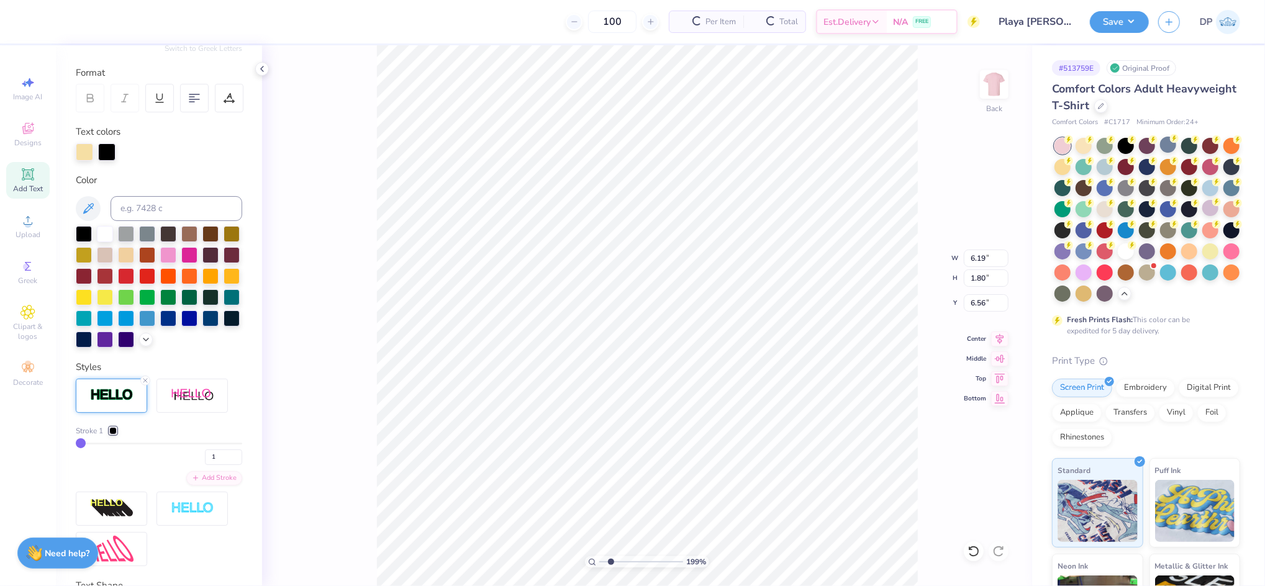
type input "6.19"
type input "1.80"
type input "6.56"
click at [111, 150] on div at bounding box center [106, 150] width 17 height 17
click at [145, 201] on input at bounding box center [177, 208] width 132 height 25
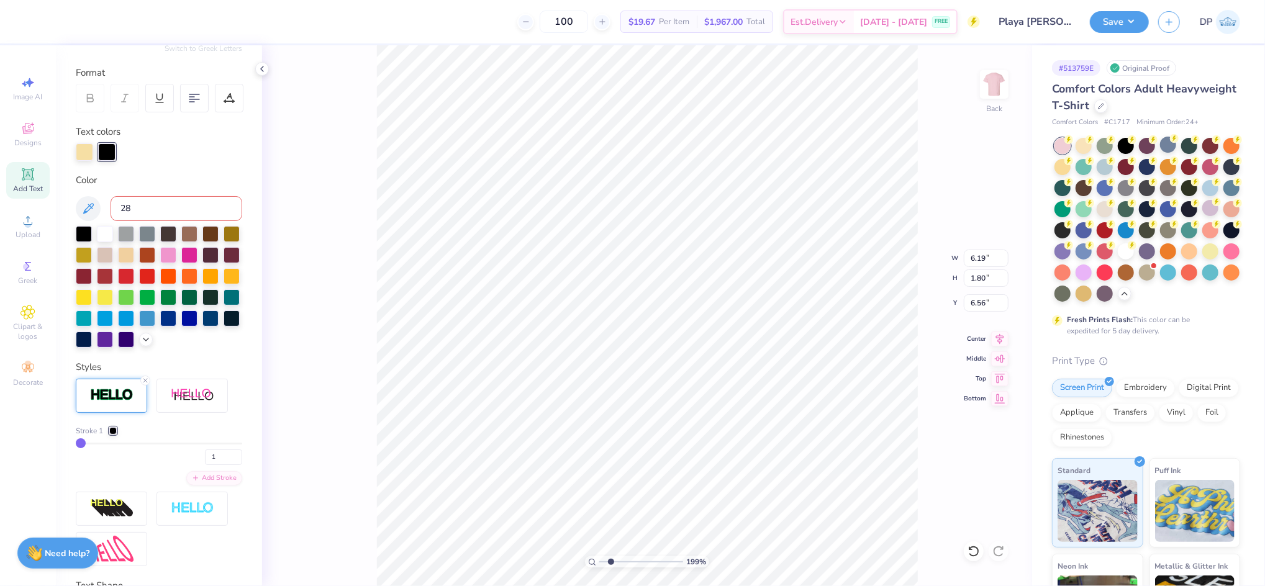
type input "288"
drag, startPoint x: 611, startPoint y: 560, endPoint x: 630, endPoint y: 567, distance: 20.6
type input "4.3"
click at [630, 567] on input "range" at bounding box center [641, 562] width 84 height 11
type input "2"
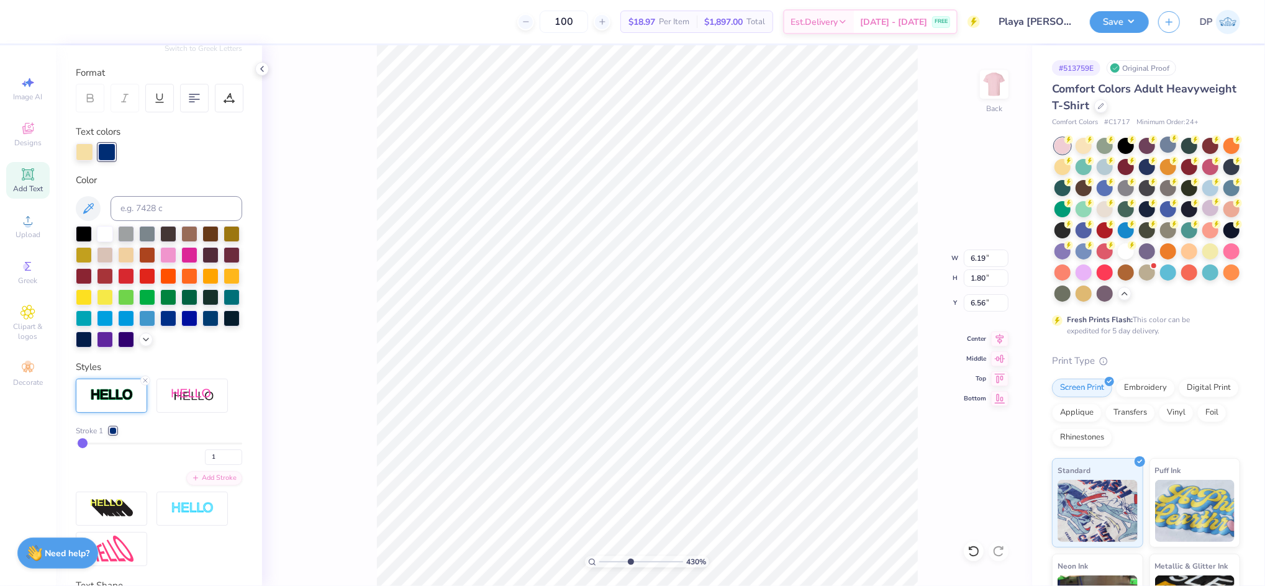
type input "2"
type input "6.22"
type input "1.83"
type input "6.55"
click at [222, 465] on input "1" at bounding box center [223, 458] width 37 height 16
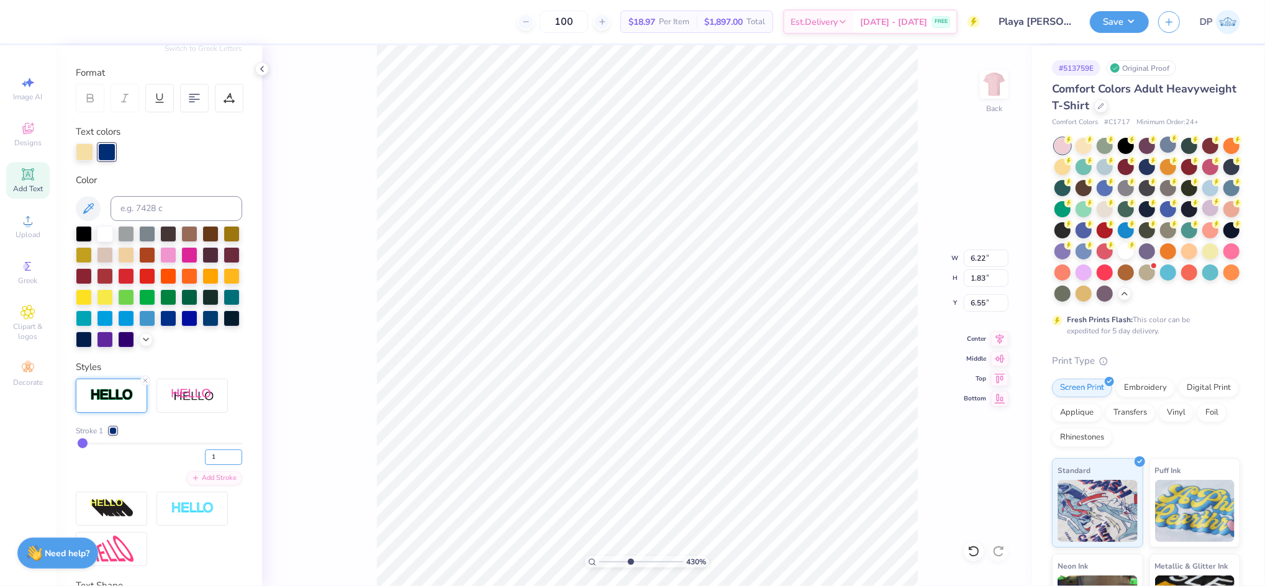
drag, startPoint x: 201, startPoint y: 478, endPoint x: 191, endPoint y: 478, distance: 10.0
click at [191, 465] on div "1" at bounding box center [159, 454] width 166 height 22
type input "2.5"
type input "3"
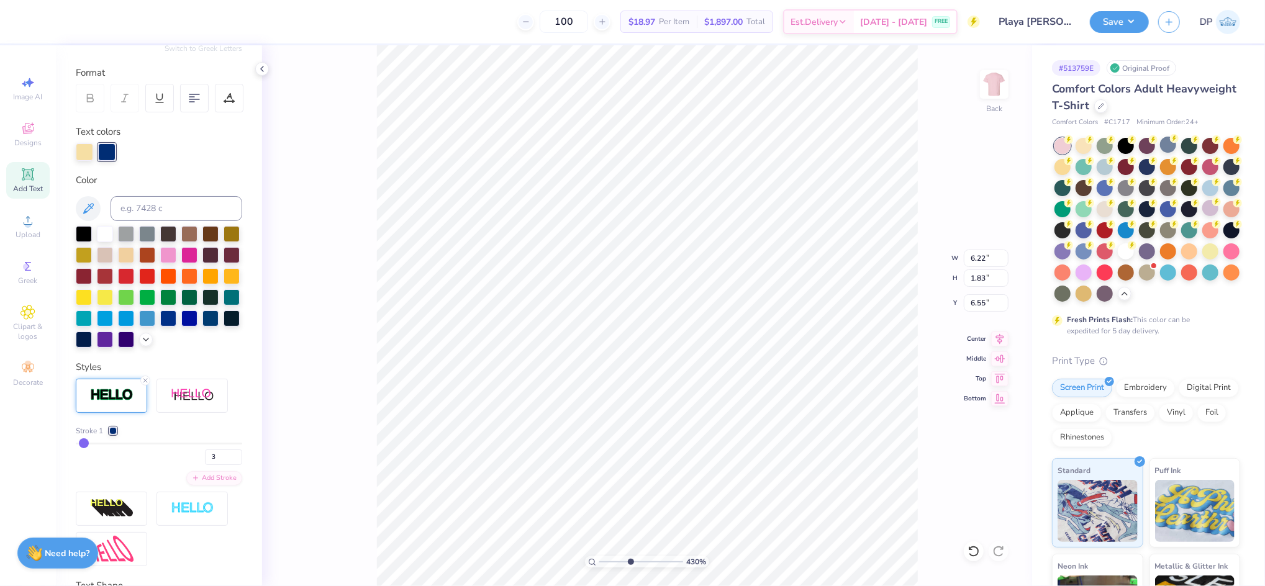
type input "6.23"
type input "1.85"
type input "6.54"
drag, startPoint x: 205, startPoint y: 476, endPoint x: 195, endPoint y: 477, distance: 10.0
click at [205, 465] on input "3" at bounding box center [223, 458] width 37 height 16
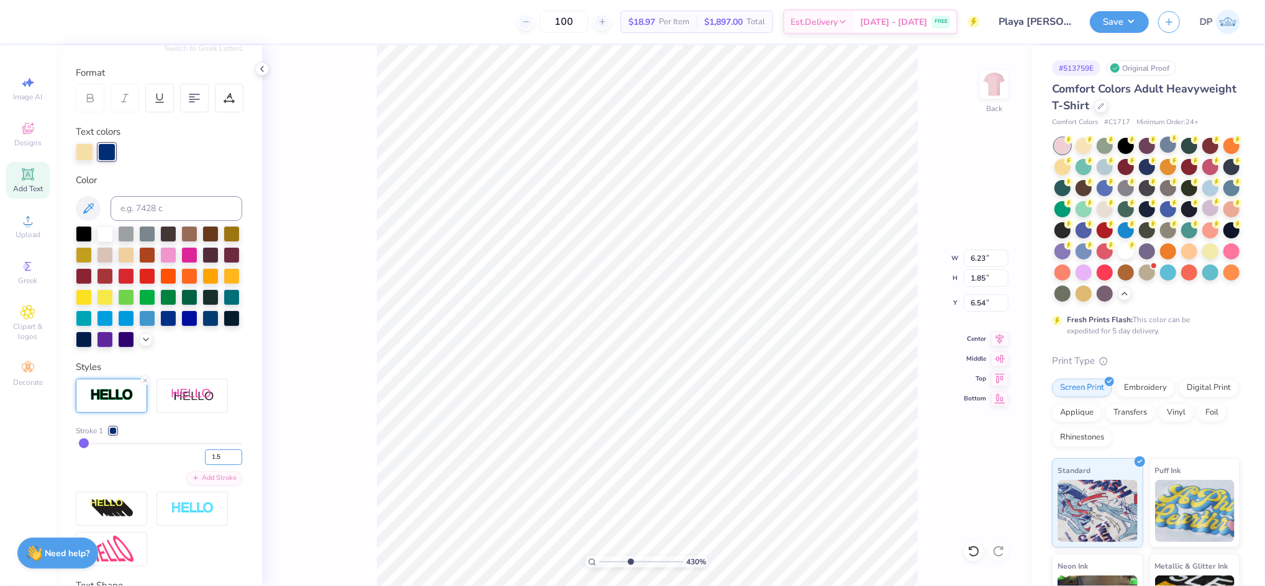
type input "1.5"
type input "2"
type input "6.20"
type input "1.82"
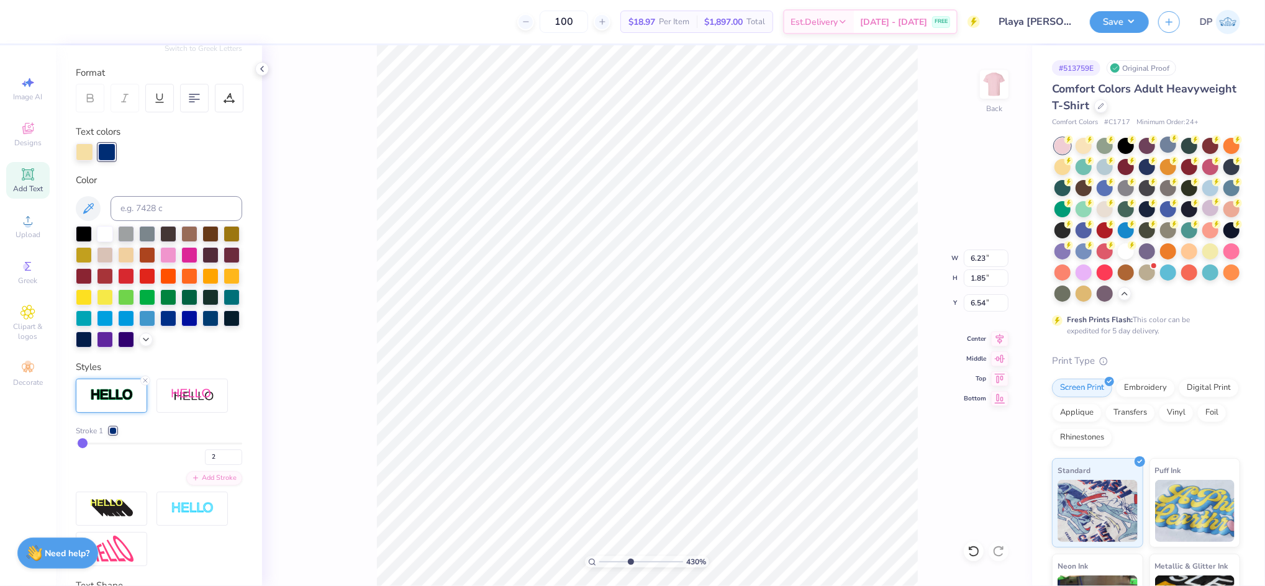
type input "6.55"
type input "6.16"
type input "0.78"
type input "8.57"
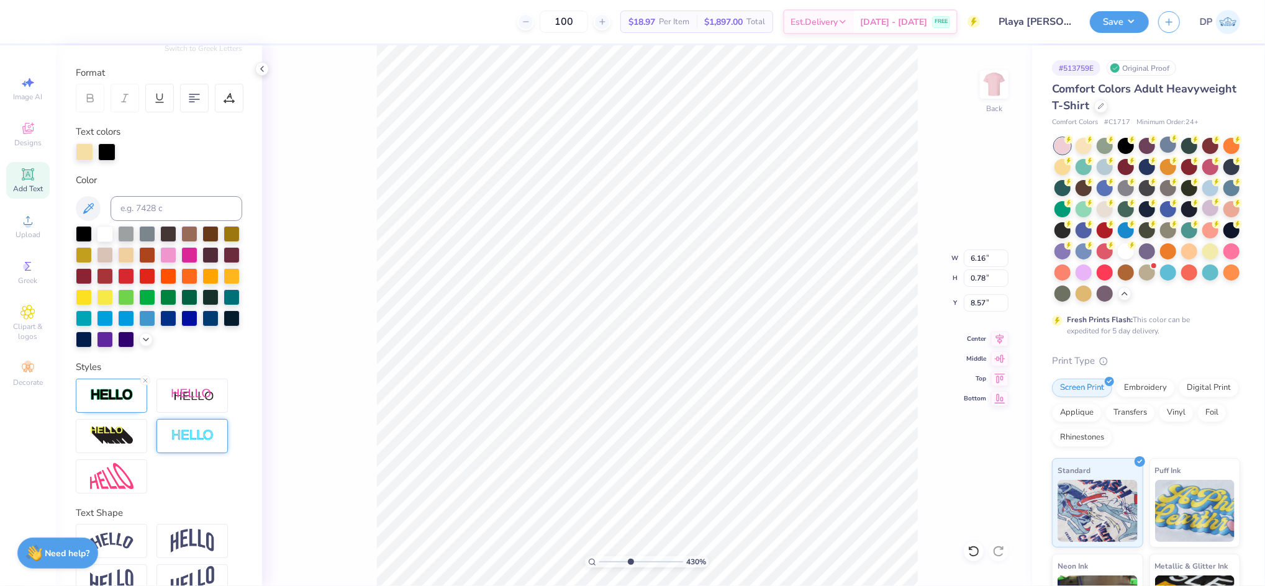
type input "6.17"
type input "0.79"
type input "8.56"
click at [107, 155] on div at bounding box center [106, 150] width 17 height 17
click at [137, 202] on input at bounding box center [177, 208] width 132 height 25
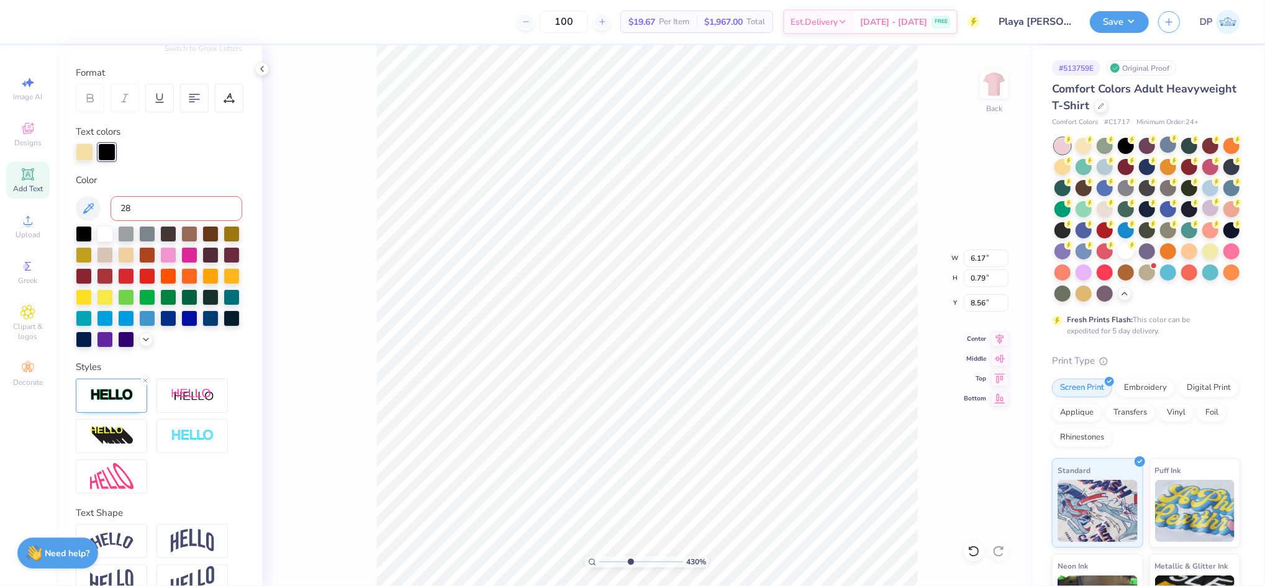
type input "288"
click at [104, 403] on img at bounding box center [111, 395] width 43 height 14
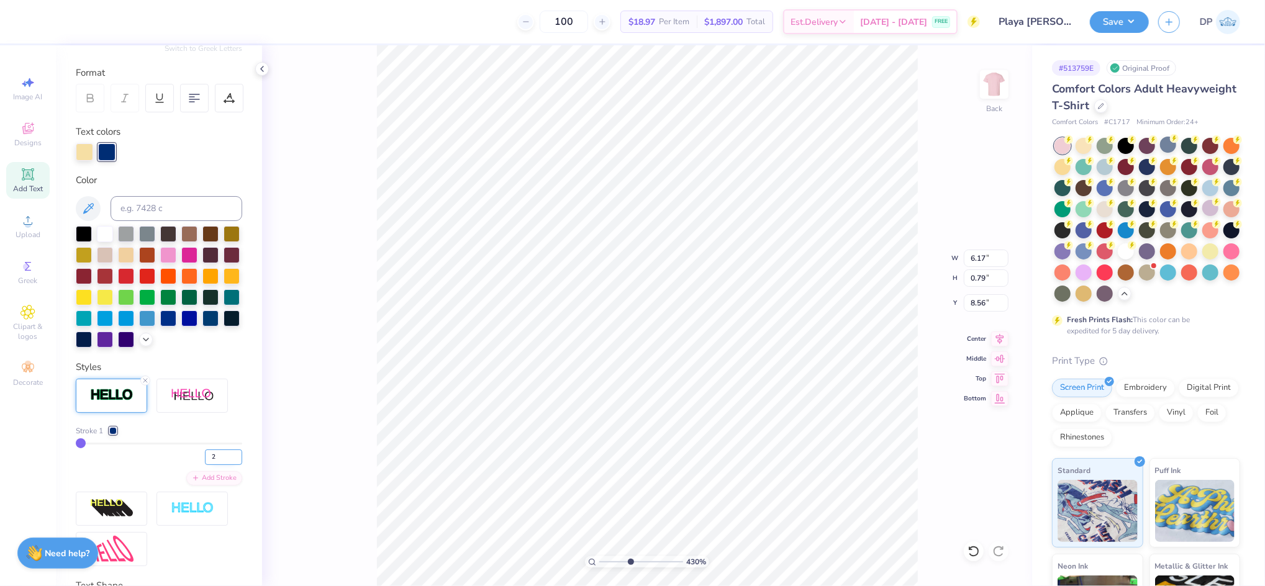
type input "2"
click at [224, 465] on input "2" at bounding box center [223, 458] width 37 height 16
type input "6.16"
type input "1.01"
type input "9.54"
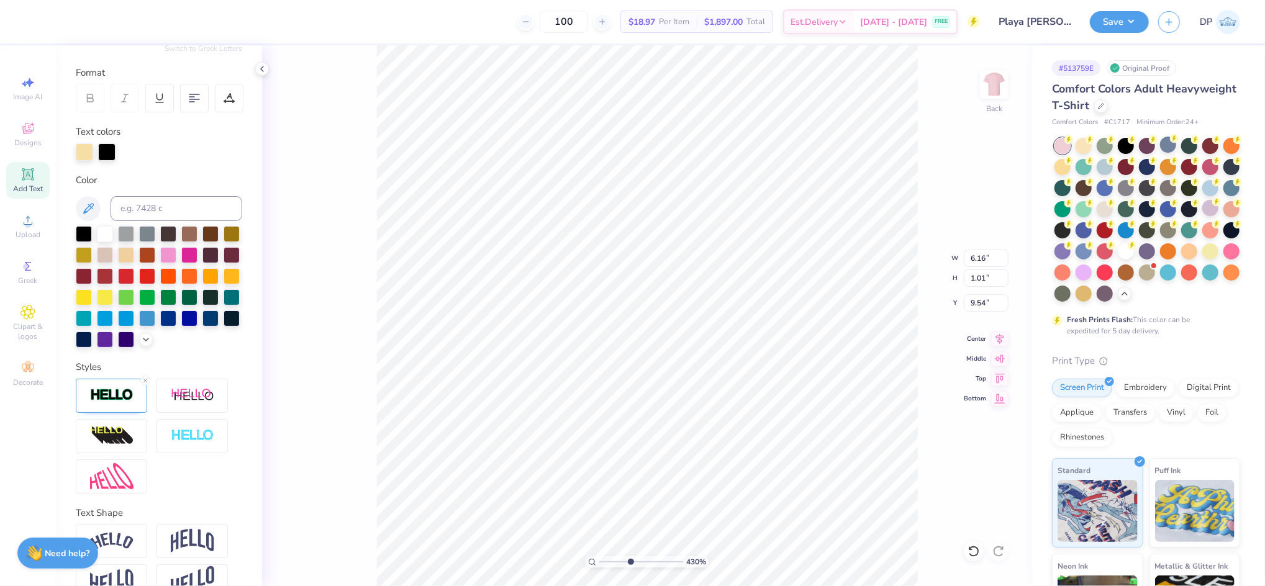
type input "6.18"
type input "1.03"
type input "9.53"
type input "6.17"
type input "0.79"
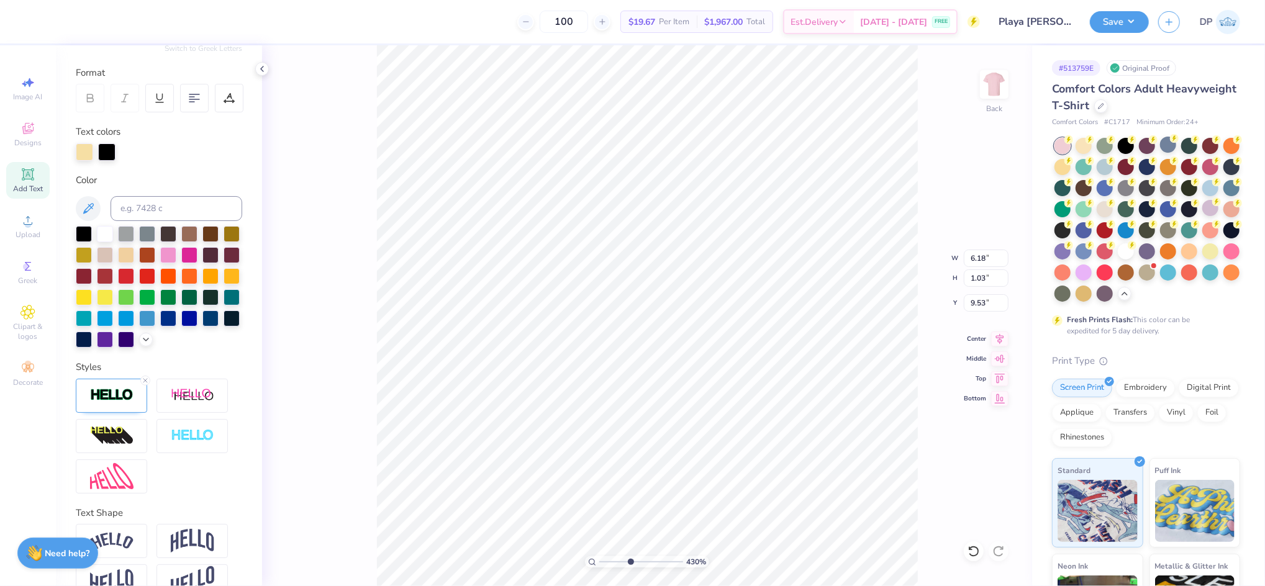
type input "8.56"
type input "6.18"
type input "1.03"
type input "9.53"
click at [107, 152] on div at bounding box center [106, 150] width 17 height 17
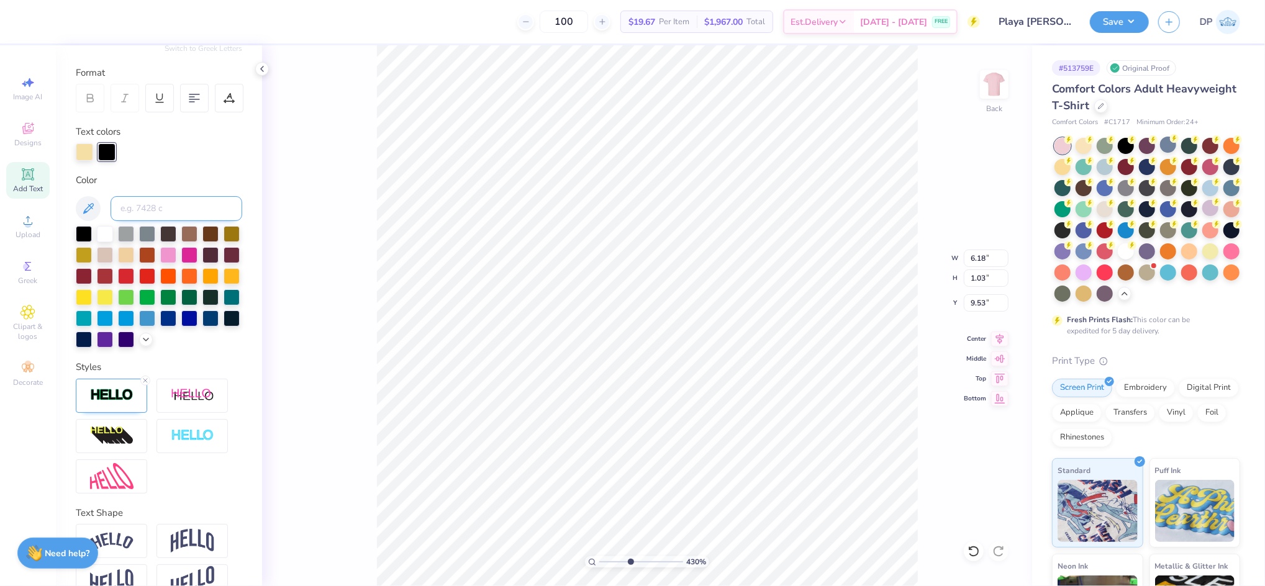
click at [137, 204] on input at bounding box center [177, 208] width 132 height 25
type input "288"
click at [129, 413] on div at bounding box center [111, 396] width 71 height 34
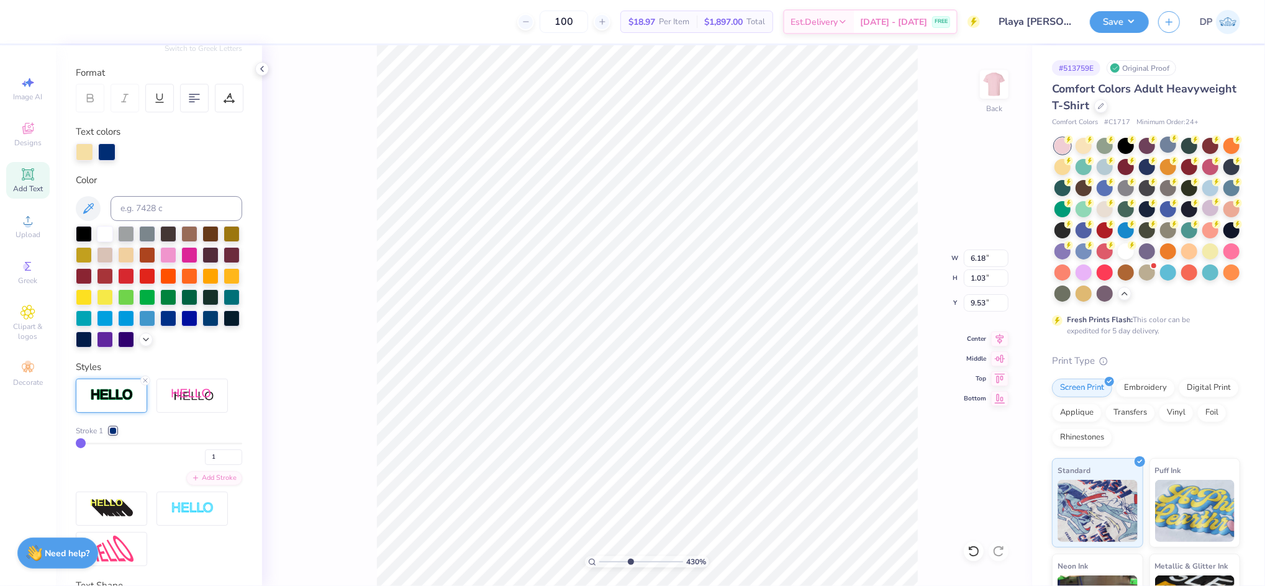
type input "6.17"
type input "0.79"
type input "8.56"
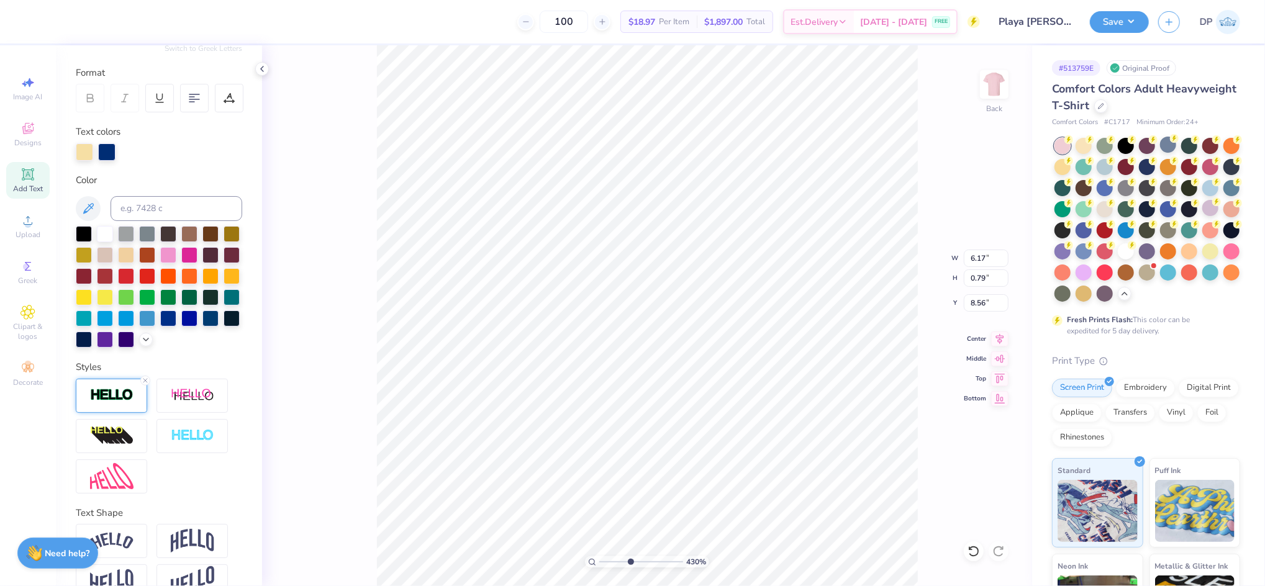
click at [138, 413] on div at bounding box center [111, 396] width 71 height 34
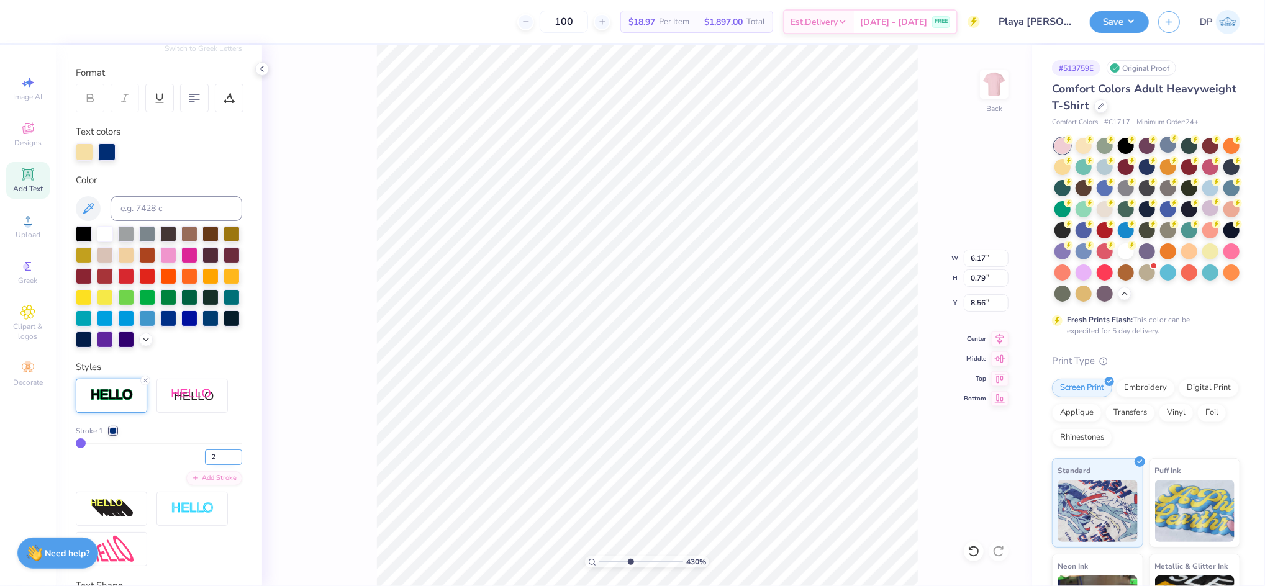
type input "2"
click at [225, 465] on input "2" at bounding box center [223, 458] width 37 height 16
type input "2"
drag, startPoint x: 630, startPoint y: 562, endPoint x: 642, endPoint y: 562, distance: 11.2
type input "5.73"
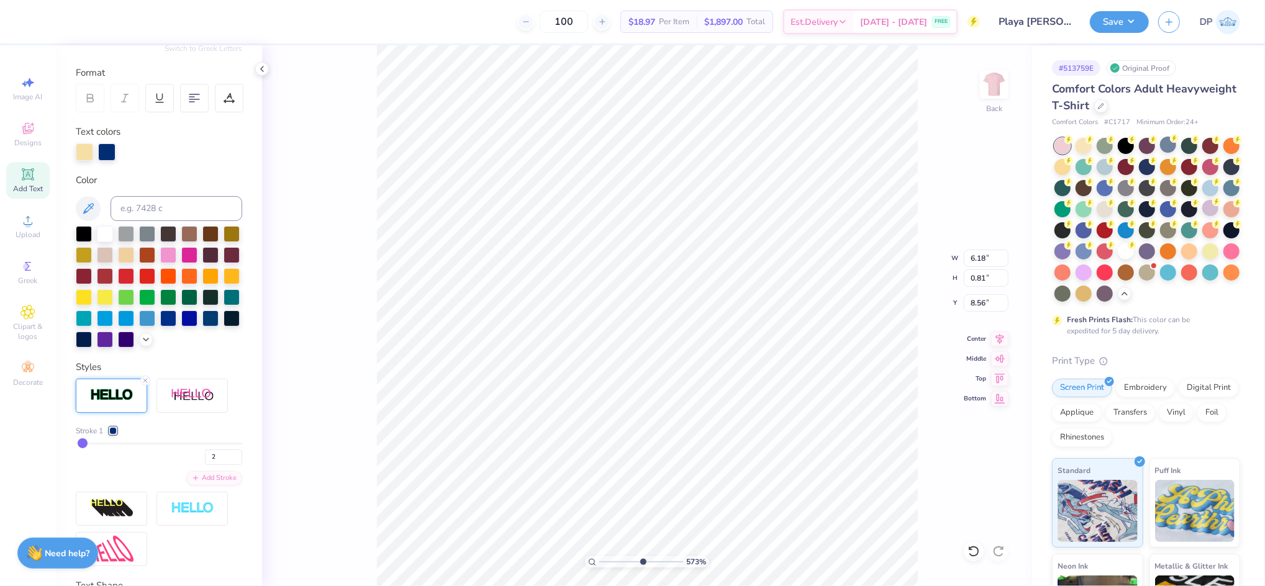
click at [642, 562] on input "range" at bounding box center [641, 562] width 84 height 11
type input "3"
click at [226, 465] on input "3" at bounding box center [223, 458] width 37 height 16
type input "3"
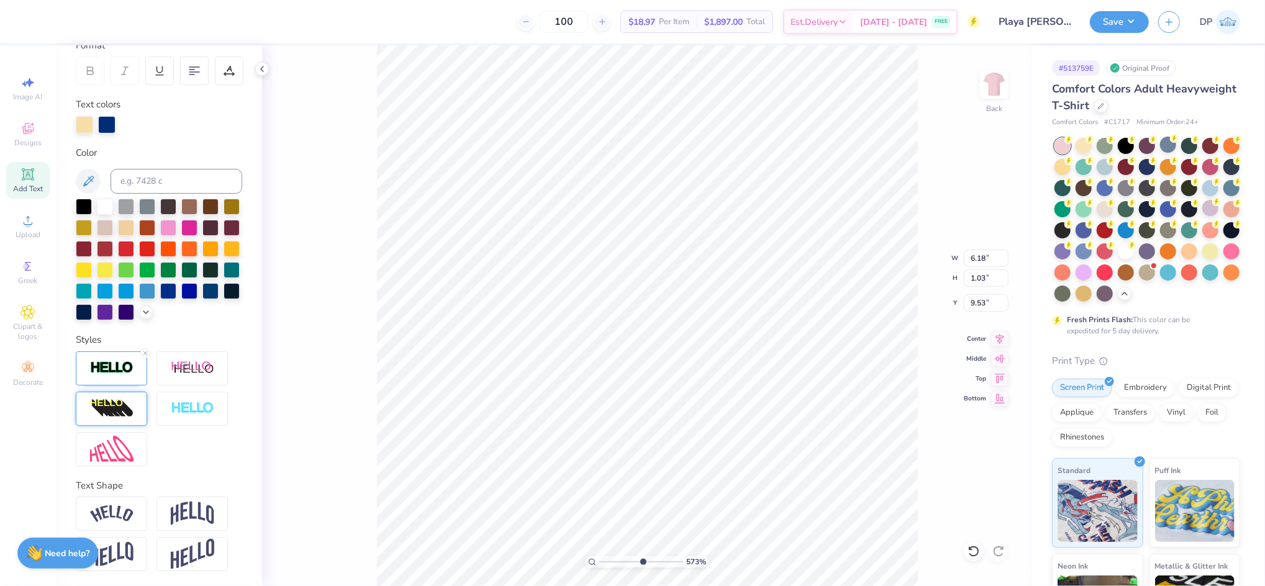
scroll to position [204, 0]
click at [103, 370] on img at bounding box center [111, 368] width 43 height 14
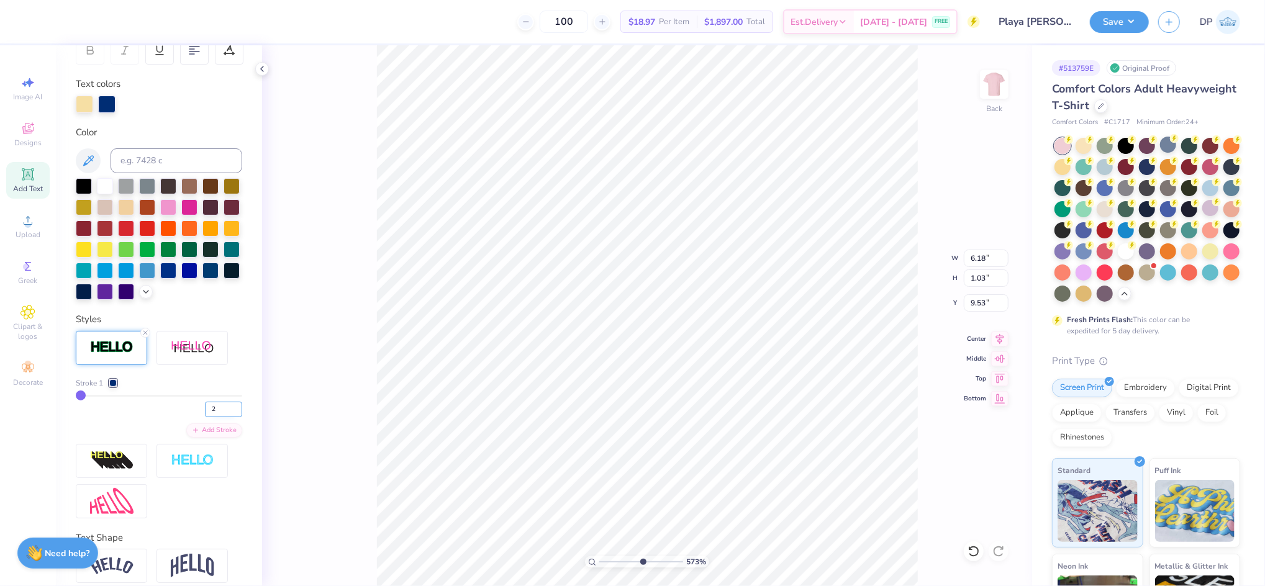
click at [224, 417] on input "2" at bounding box center [223, 410] width 37 height 16
type input "3"
click at [224, 417] on input "3" at bounding box center [223, 410] width 37 height 16
type input "3"
click at [628, 561] on input "range" at bounding box center [641, 562] width 84 height 11
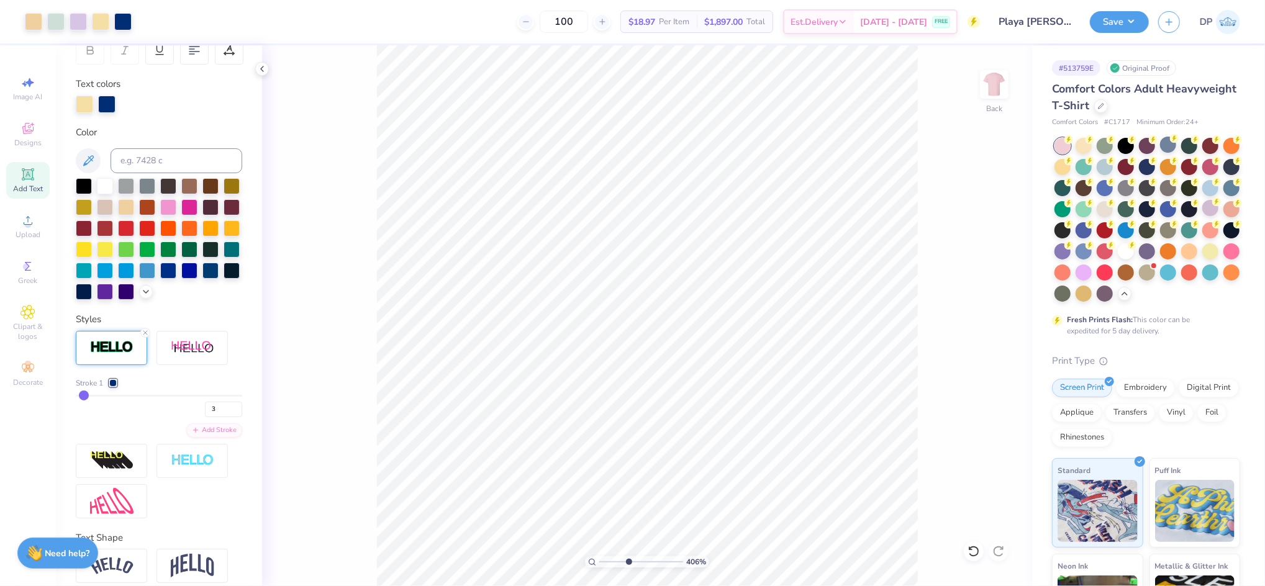
type input "3.58"
click at [624, 560] on input "range" at bounding box center [641, 562] width 84 height 11
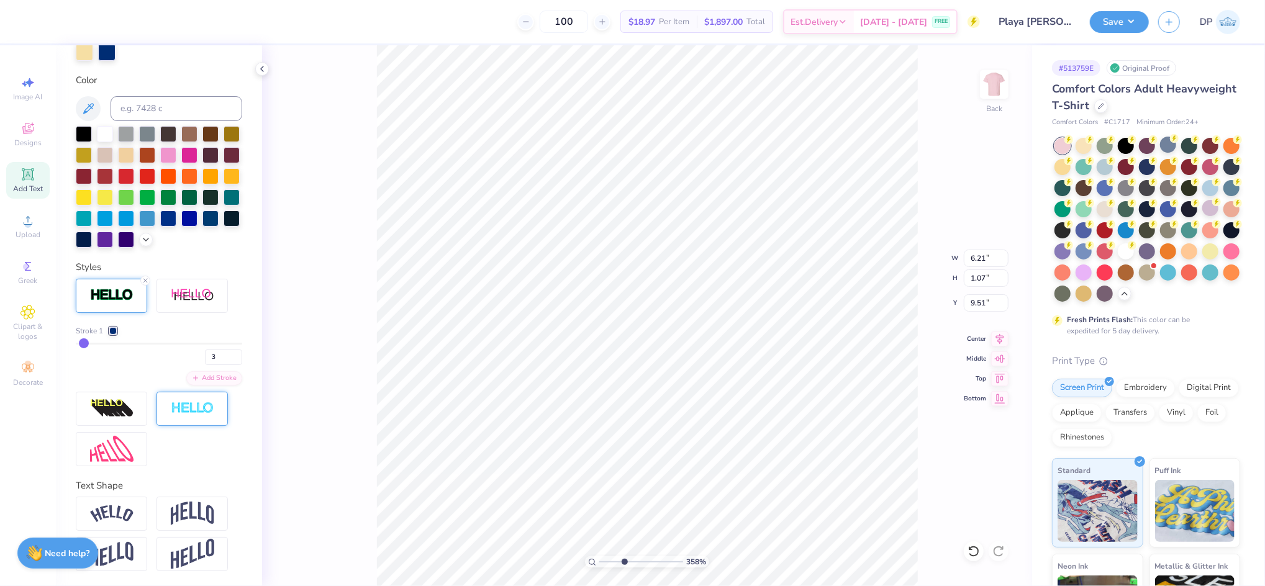
scroll to position [277, 0]
type input "2"
click at [225, 360] on input "2" at bounding box center [223, 358] width 37 height 16
type input "2"
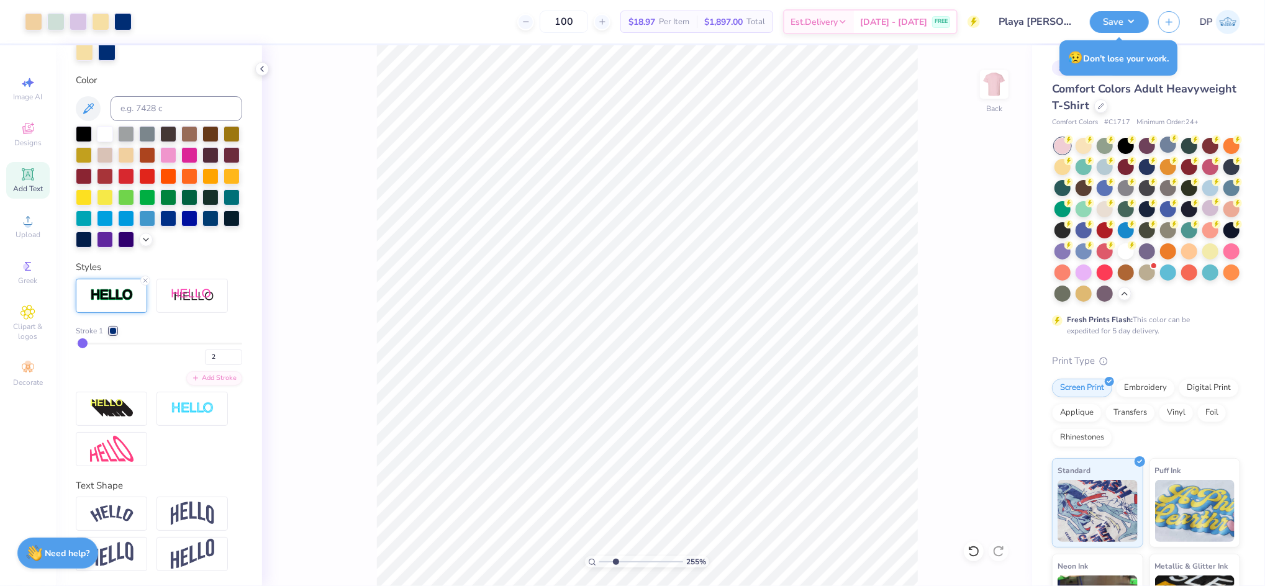
drag, startPoint x: 624, startPoint y: 562, endPoint x: 615, endPoint y: 564, distance: 9.0
click at [615, 564] on input "range" at bounding box center [641, 562] width 84 height 11
drag, startPoint x: 612, startPoint y: 560, endPoint x: 607, endPoint y: 565, distance: 6.6
click at [607, 565] on input "range" at bounding box center [641, 562] width 84 height 11
click at [609, 564] on input "range" at bounding box center [641, 562] width 84 height 11
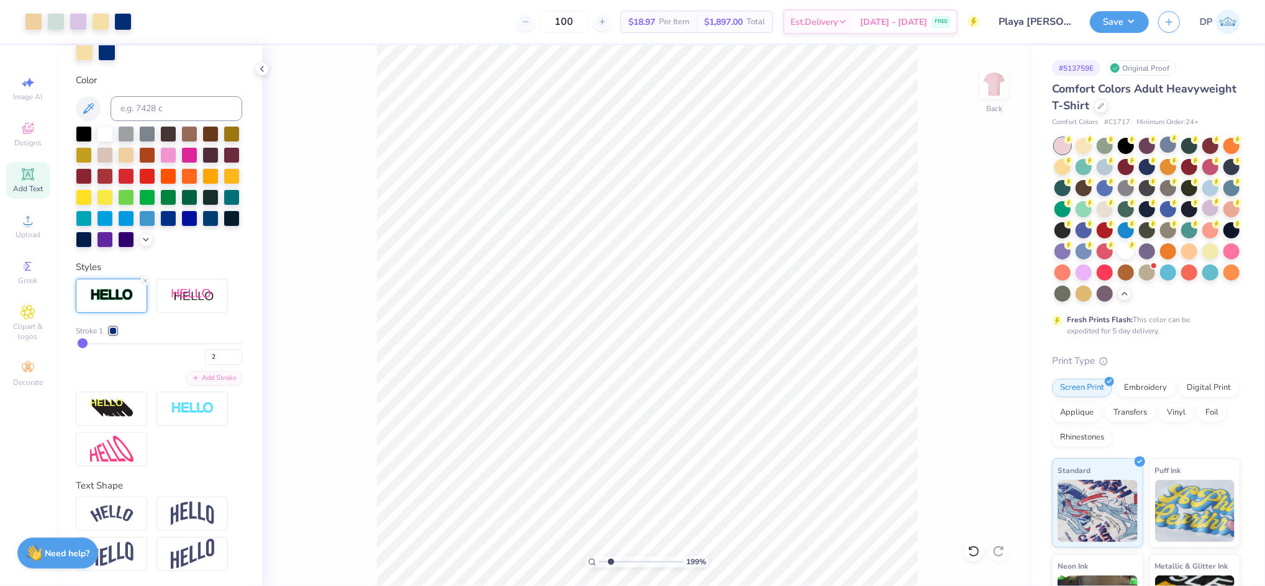
drag, startPoint x: 607, startPoint y: 558, endPoint x: 611, endPoint y: 568, distance: 10.0
type input "1.99"
click at [611, 568] on input "range" at bounding box center [641, 562] width 84 height 11
type input "2.02"
type input "8.55"
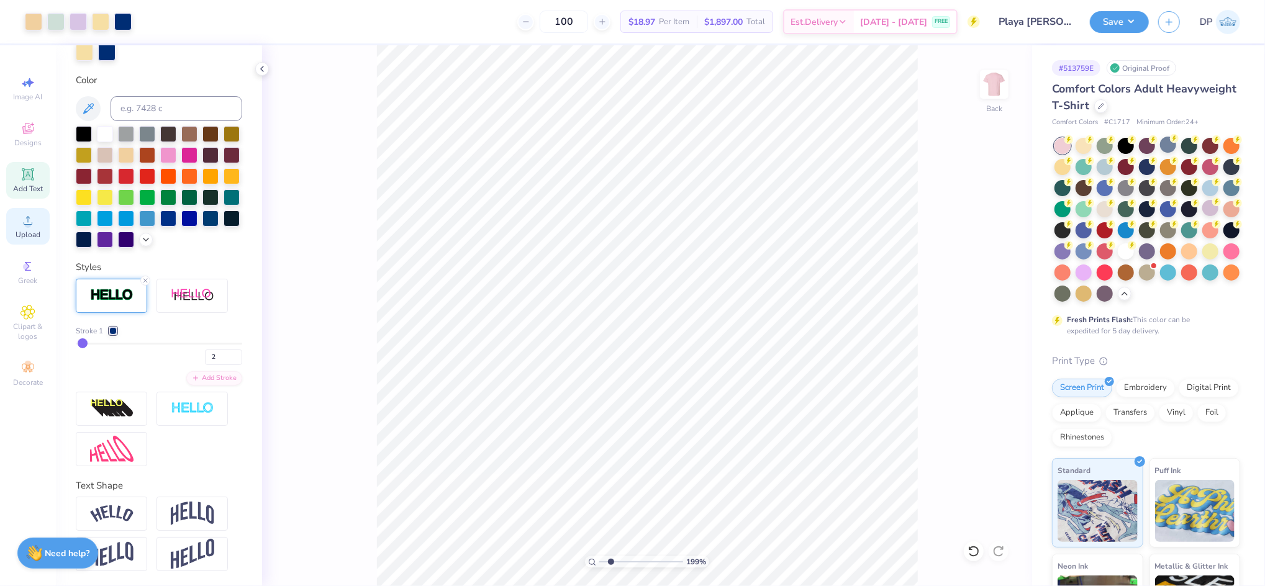
click at [20, 226] on icon at bounding box center [27, 220] width 15 height 15
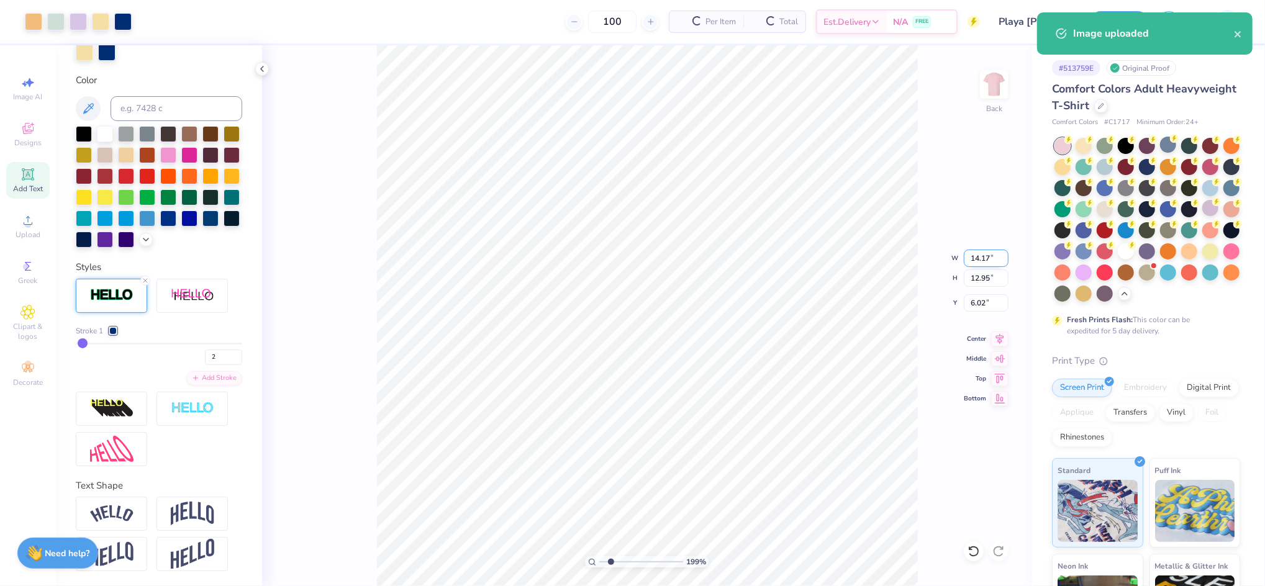
click at [976, 257] on input "14.17" at bounding box center [986, 258] width 45 height 17
type input "11.00"
type input "10.05"
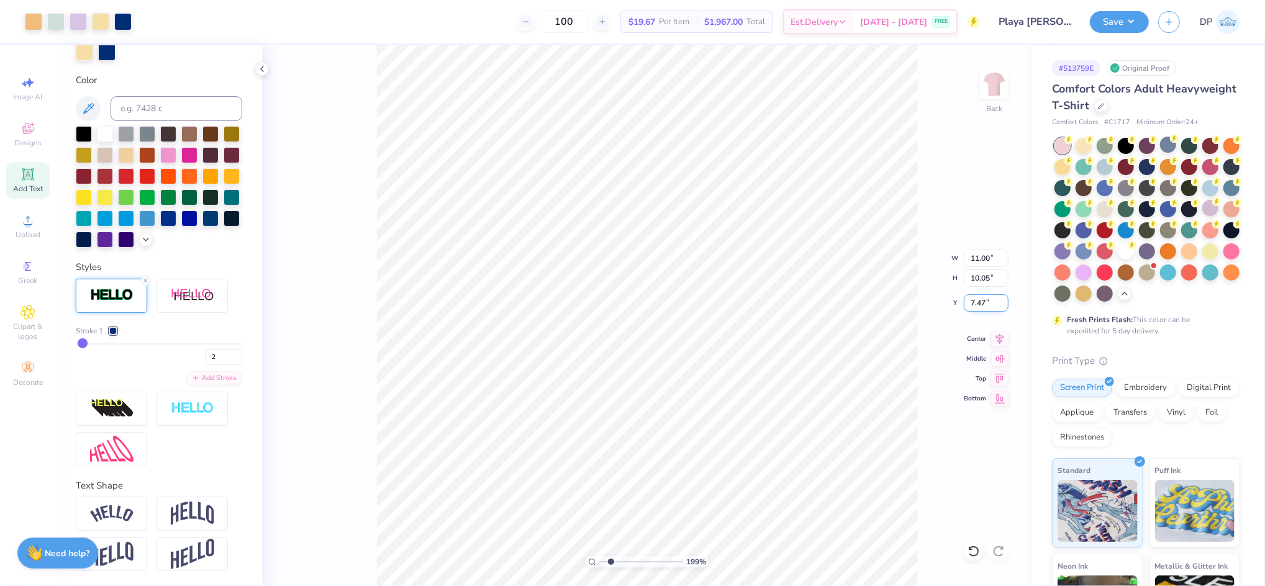
click at [974, 301] on input "7.47" at bounding box center [986, 302] width 45 height 17
click at [974, 304] on input "2.50" at bounding box center [986, 302] width 45 height 17
type input "2.00"
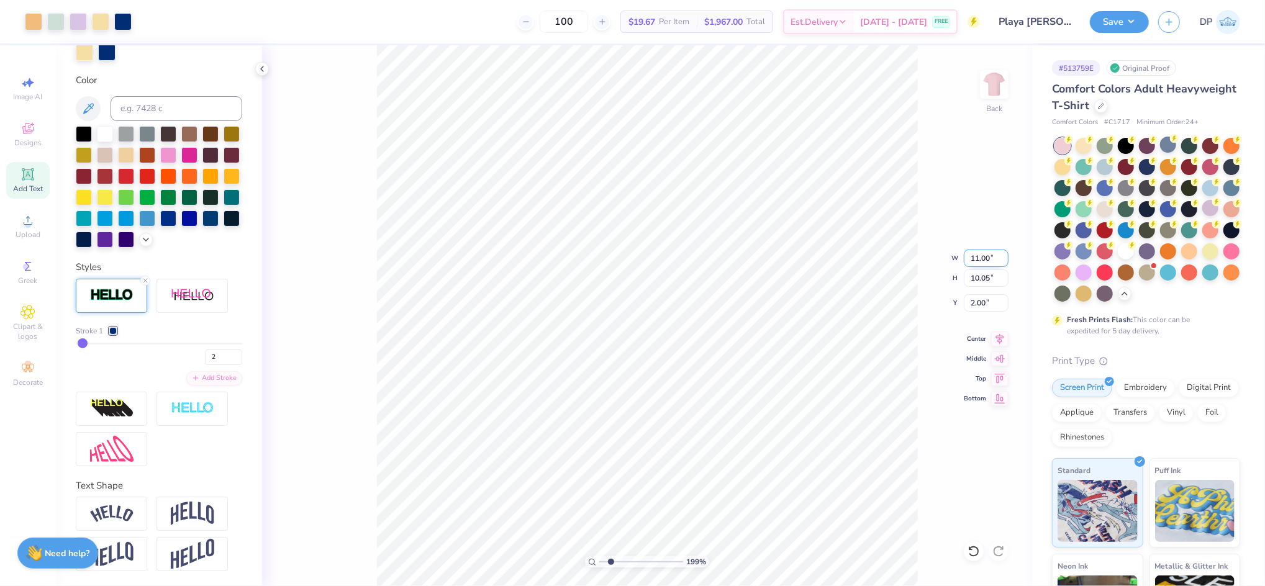
click at [978, 259] on input "11.00" at bounding box center [986, 258] width 45 height 17
type input "10.50"
type input "9.60"
click at [981, 302] on input "2.23" at bounding box center [986, 302] width 45 height 17
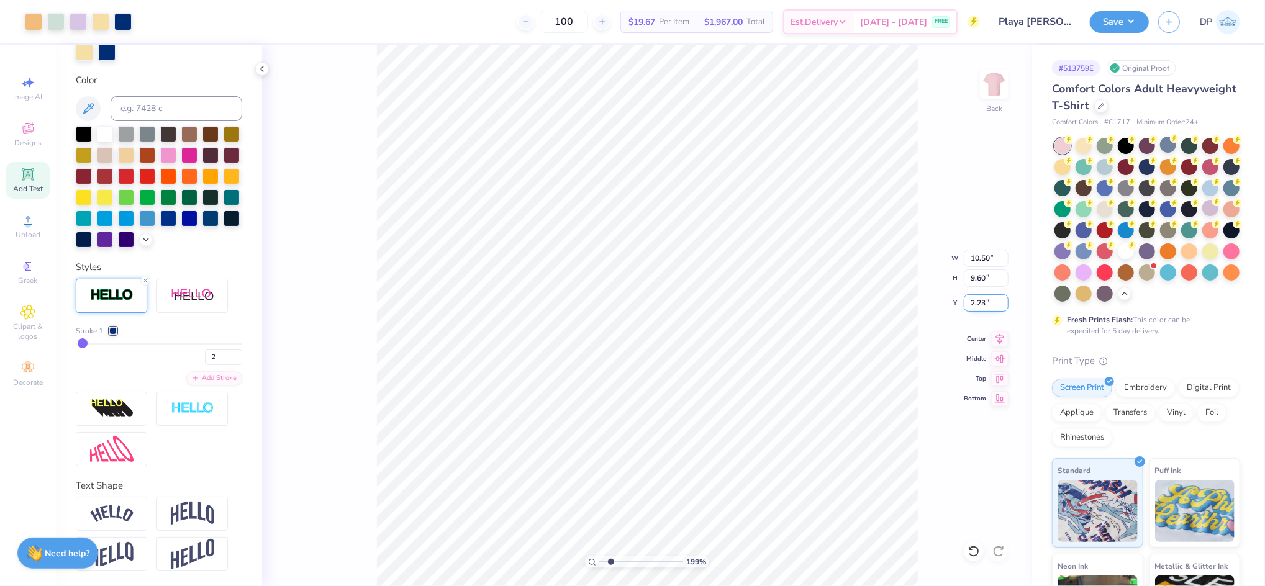
click at [981, 302] on input "2.23" at bounding box center [986, 302] width 45 height 17
type input "2.00"
click at [775, 568] on li "Send to Back" at bounding box center [777, 570] width 98 height 24
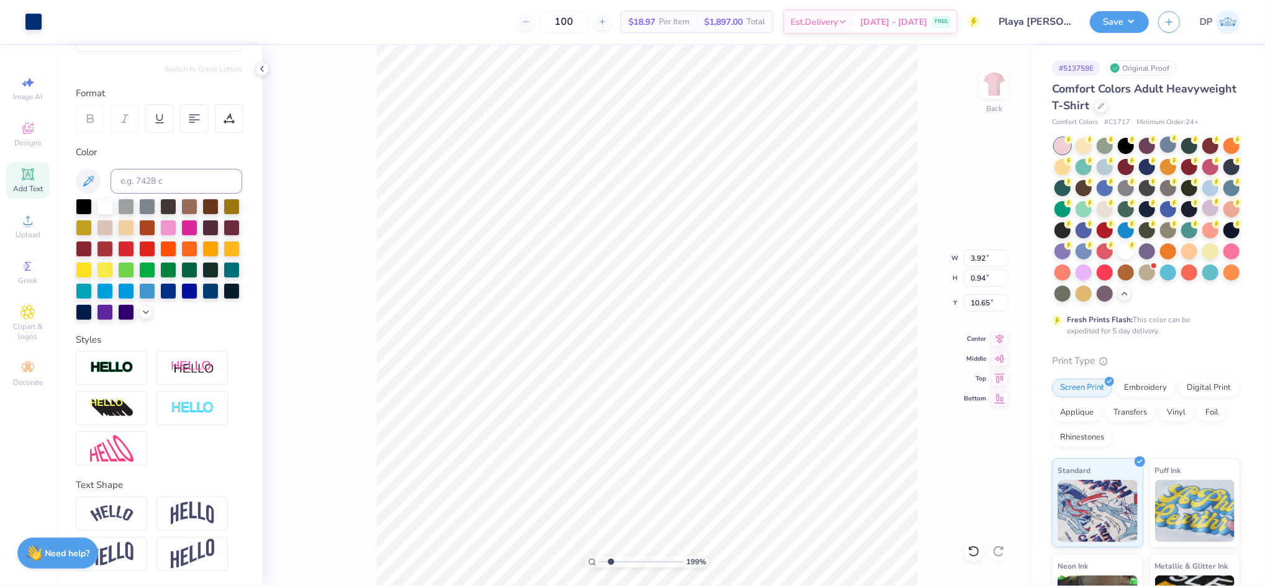
scroll to position [14, 2]
click at [969, 550] on icon at bounding box center [974, 551] width 12 height 12
click at [761, 470] on li "Ungroup" at bounding box center [779, 474] width 98 height 24
click at [574, 365] on li "Group" at bounding box center [571, 364] width 98 height 24
type input "3.92"
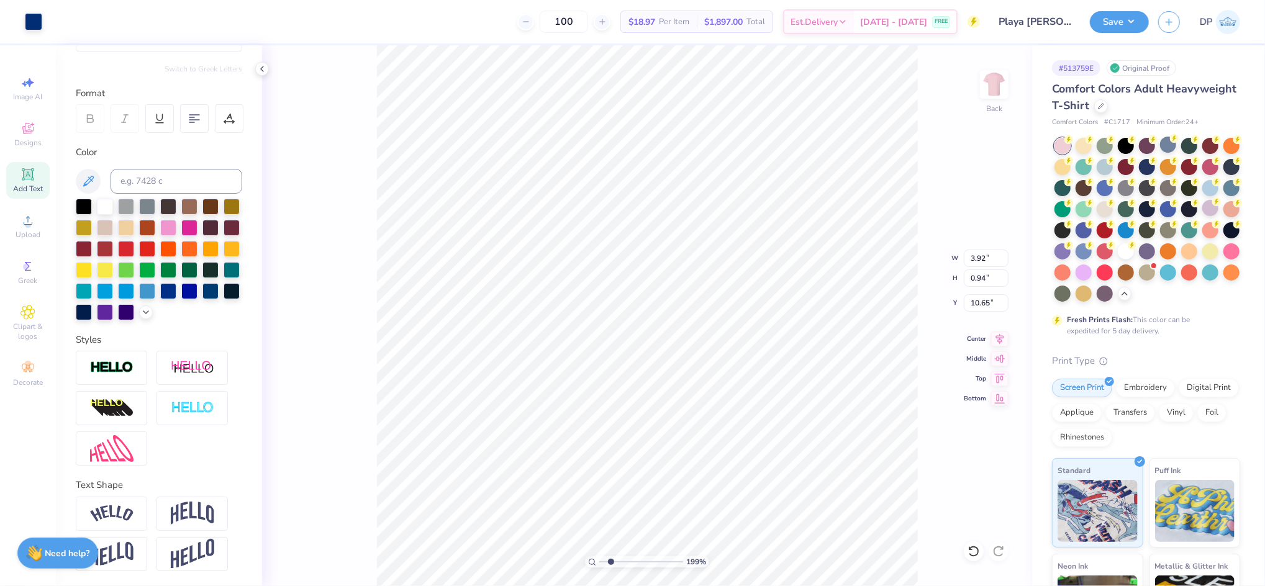
type input "0.94"
type input "10.65"
drag, startPoint x: 609, startPoint y: 558, endPoint x: 603, endPoint y: 559, distance: 6.9
type input "1.04"
click at [603, 559] on input "range" at bounding box center [641, 562] width 84 height 11
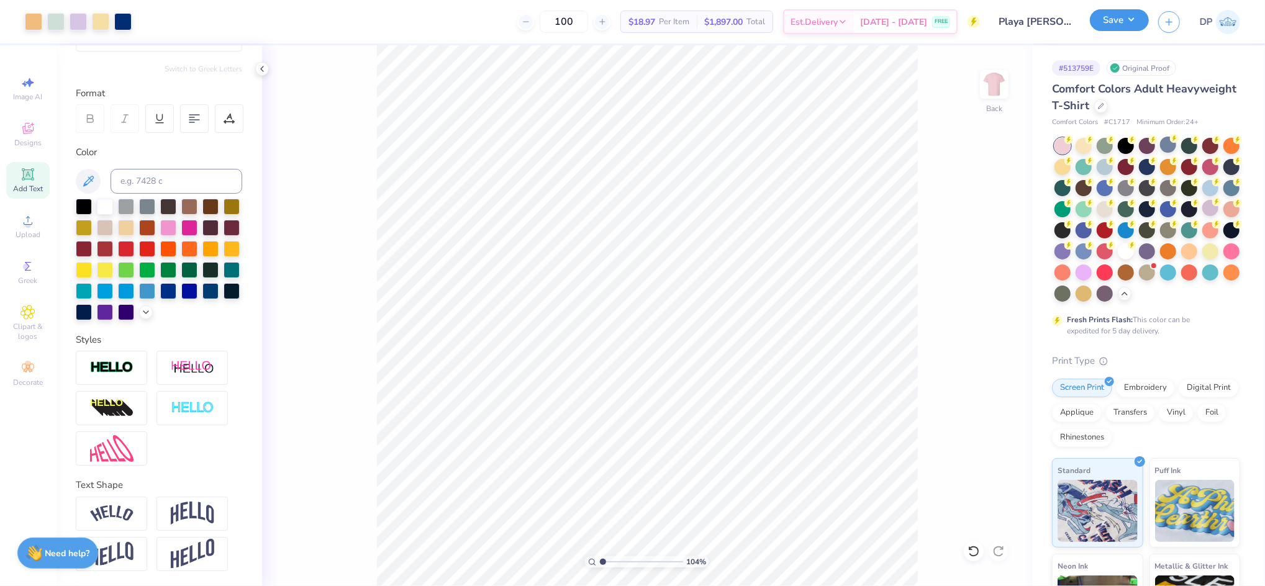
click at [1127, 23] on button "Save" at bounding box center [1119, 20] width 59 height 22
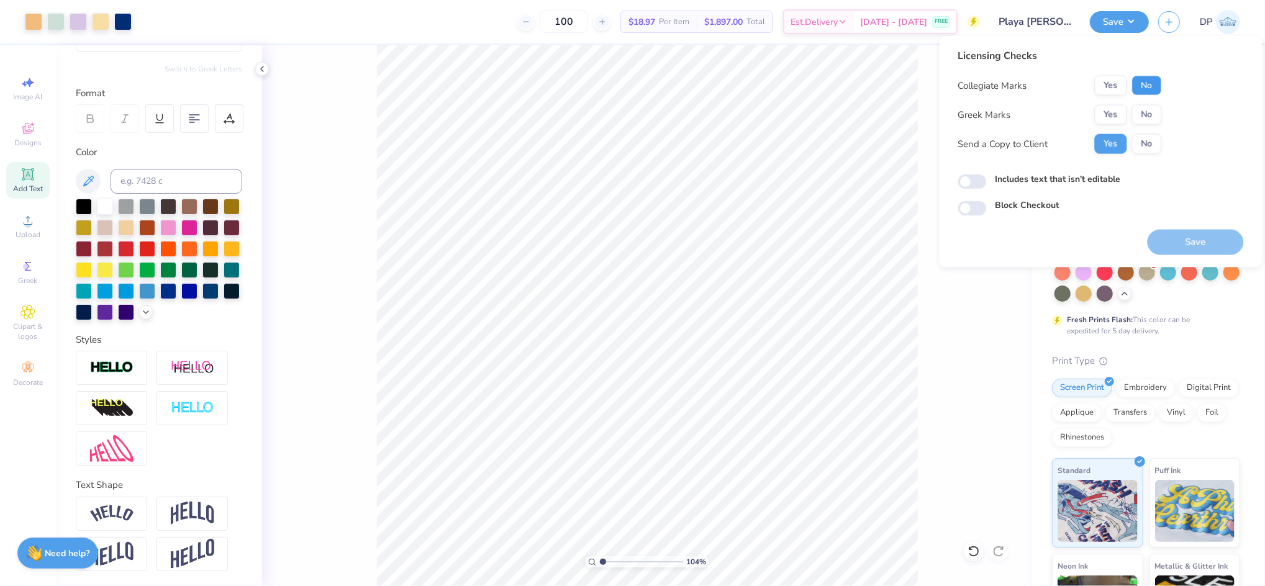
click at [1150, 81] on button "No" at bounding box center [1147, 86] width 30 height 20
click at [1147, 113] on button "No" at bounding box center [1147, 115] width 30 height 20
click at [1074, 175] on label "Includes text that isn't editable" at bounding box center [1058, 179] width 125 height 13
click at [987, 175] on input "Includes text that isn't editable" at bounding box center [972, 182] width 29 height 15
checkbox input "true"
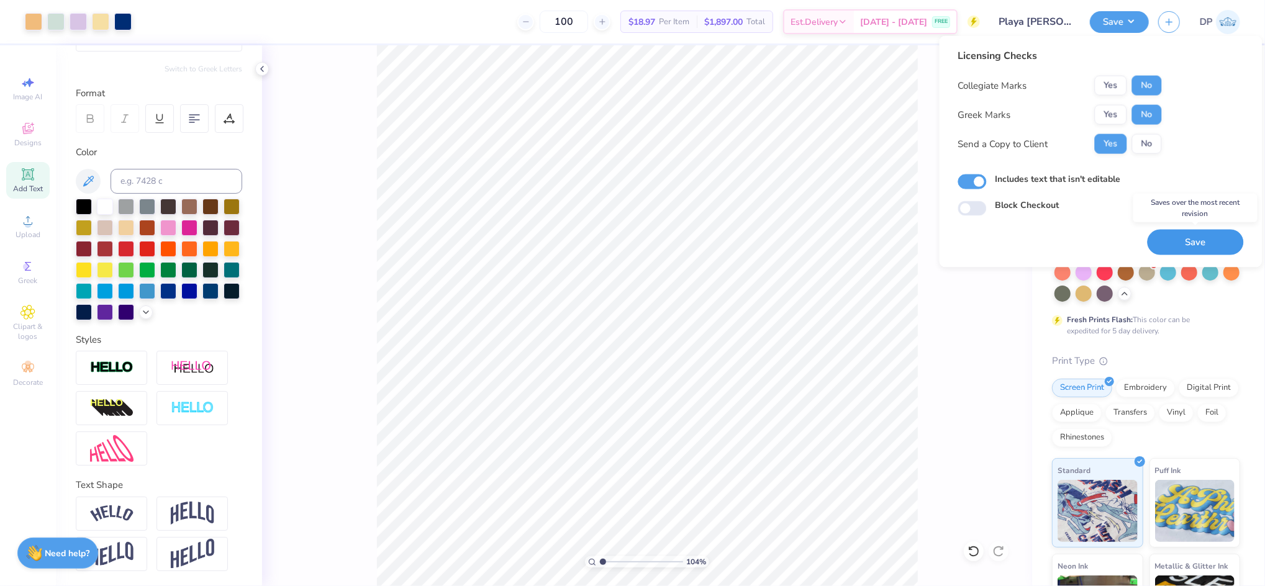
click at [1172, 248] on button "Save" at bounding box center [1196, 242] width 96 height 25
